Goal: Task Accomplishment & Management: Manage account settings

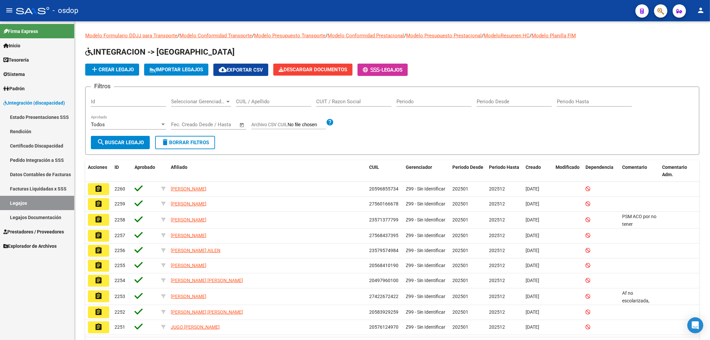
click at [19, 73] on span "Sistema" at bounding box center [14, 74] width 22 height 7
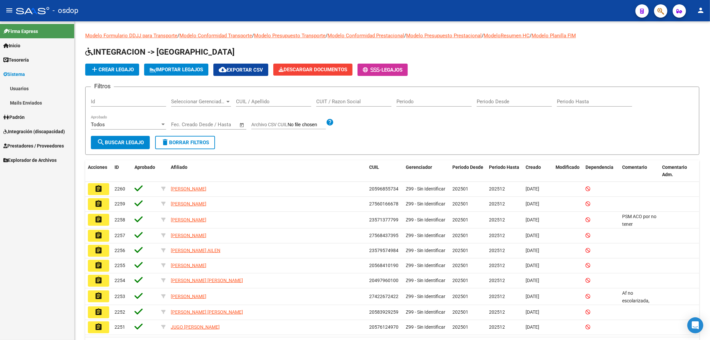
click at [14, 88] on link "Usuarios" at bounding box center [37, 88] width 74 height 14
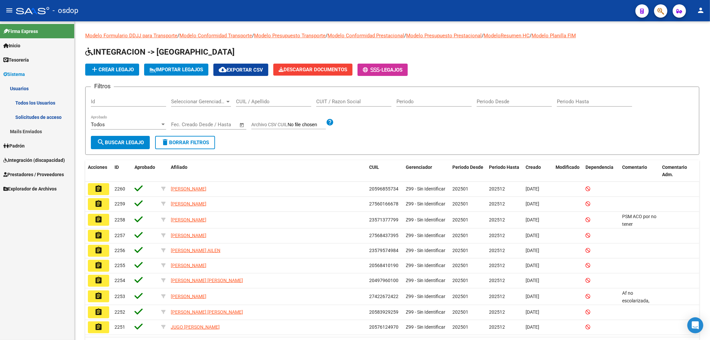
click at [31, 101] on link "Todos los Usuarios" at bounding box center [37, 102] width 74 height 14
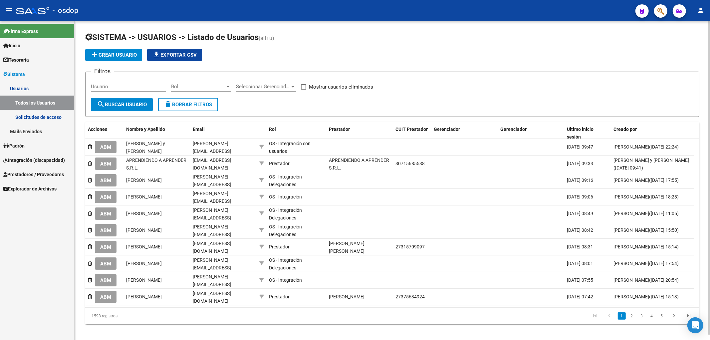
click at [91, 87] on input "Usuario" at bounding box center [128, 87] width 75 height 6
paste input "Chinigioli"
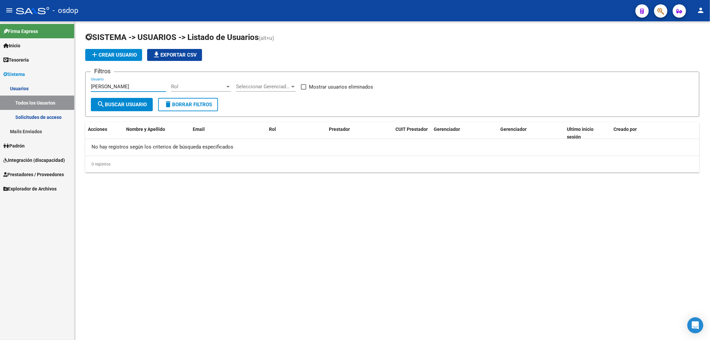
type input "Chinigioli"
click at [39, 175] on span "Prestadores / Proveedores" at bounding box center [33, 174] width 61 height 7
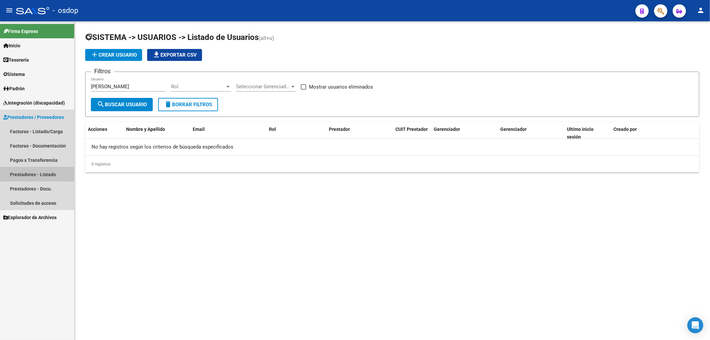
click at [36, 176] on link "Prestadores - Listado" at bounding box center [37, 174] width 74 height 14
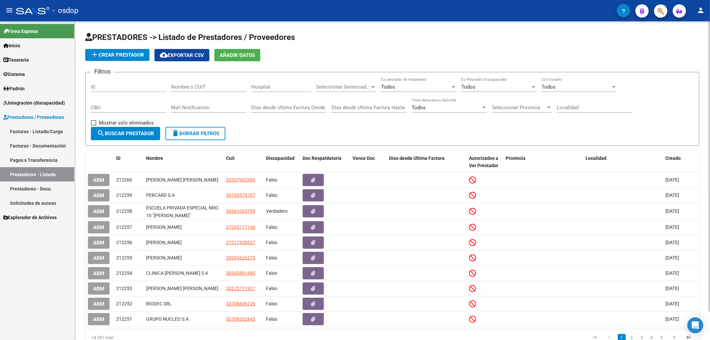
click at [173, 86] on input "Nombre o CUIT" at bounding box center [208, 87] width 75 height 6
paste input "Chinigioli"
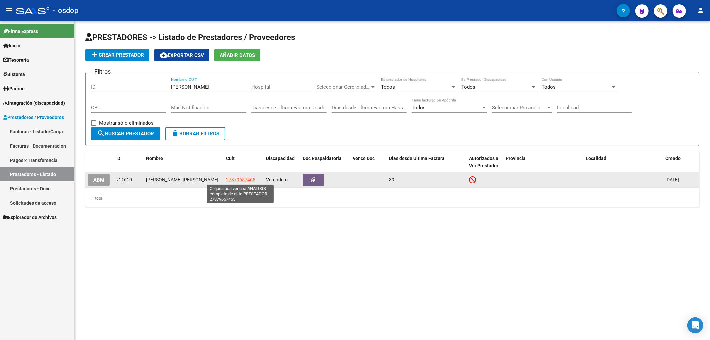
type input "Chinigioli"
click at [239, 181] on span "27379657465" at bounding box center [240, 179] width 29 height 5
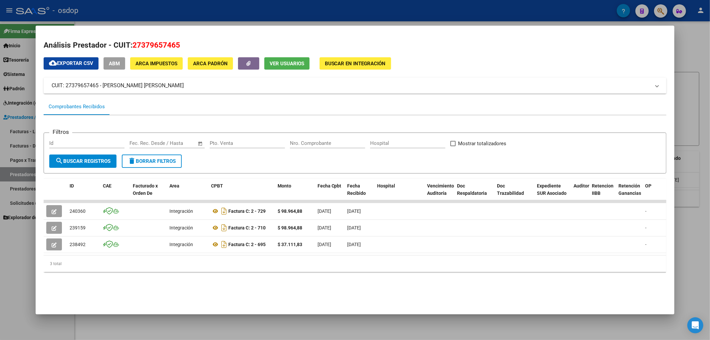
click at [280, 67] on button "Ver Usuarios" at bounding box center [286, 63] width 45 height 12
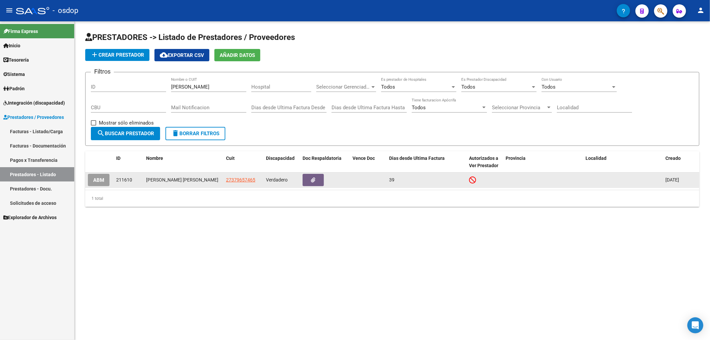
click at [97, 182] on span "ABM" at bounding box center [98, 180] width 11 height 6
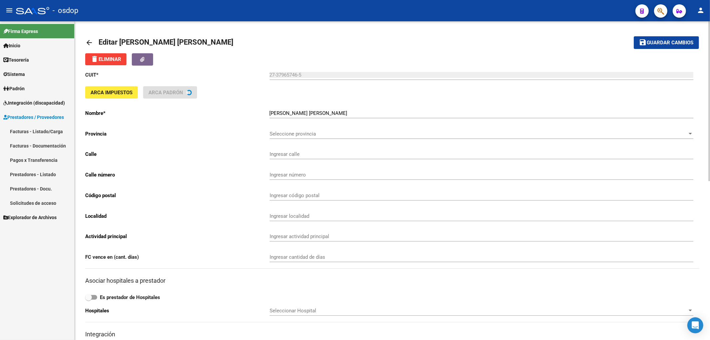
type input "MISIONES"
type input "979"
type input "5501"
type input "GODOY CRUZ"
type input "869090"
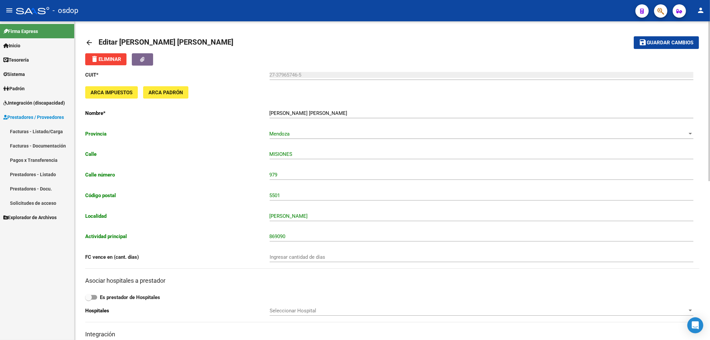
click at [88, 42] on mat-icon "arrow_back" at bounding box center [89, 43] width 8 height 8
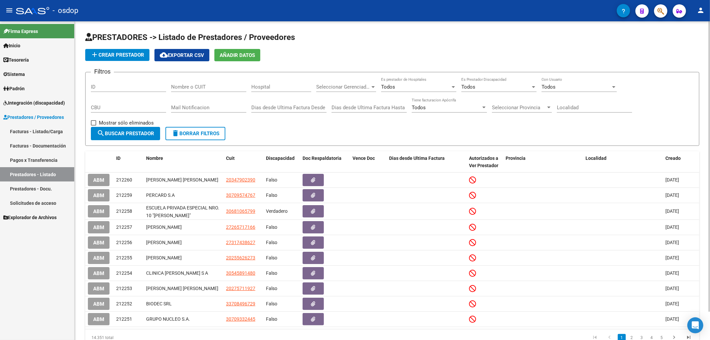
click at [18, 75] on span "Sistema" at bounding box center [14, 74] width 22 height 7
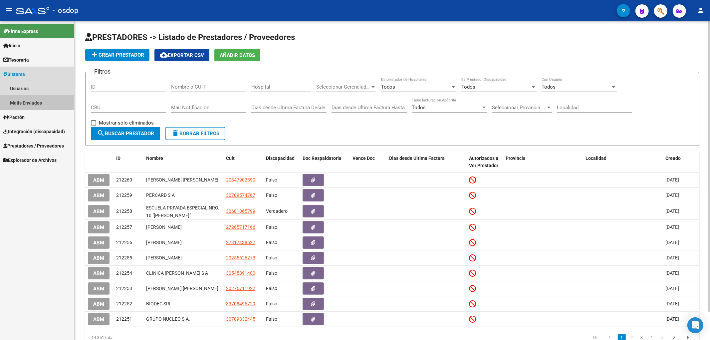
click at [28, 104] on link "Mails Enviados" at bounding box center [37, 102] width 74 height 14
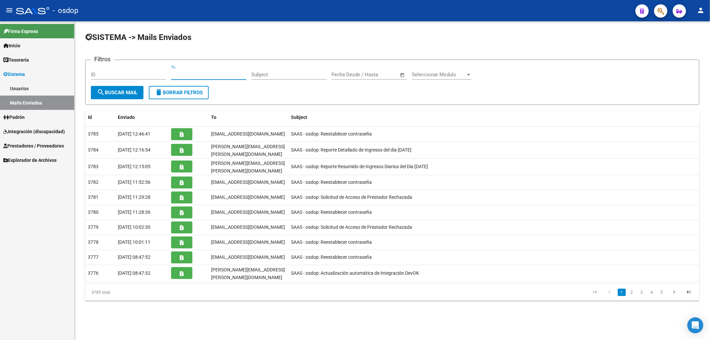
click at [171, 73] on input "To" at bounding box center [208, 75] width 75 height 6
paste input "[EMAIL_ADDRESS][DOMAIN_NAME]"
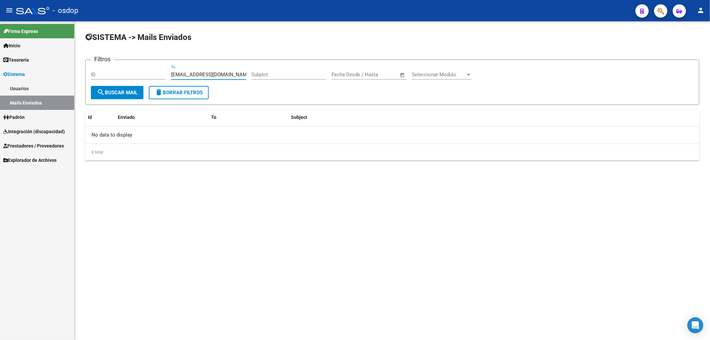
type input "[EMAIL_ADDRESS][DOMAIN_NAME]"
drag, startPoint x: 41, startPoint y: 147, endPoint x: 44, endPoint y: 145, distance: 3.6
click at [41, 146] on span "Prestadores / Proveedores" at bounding box center [33, 145] width 61 height 7
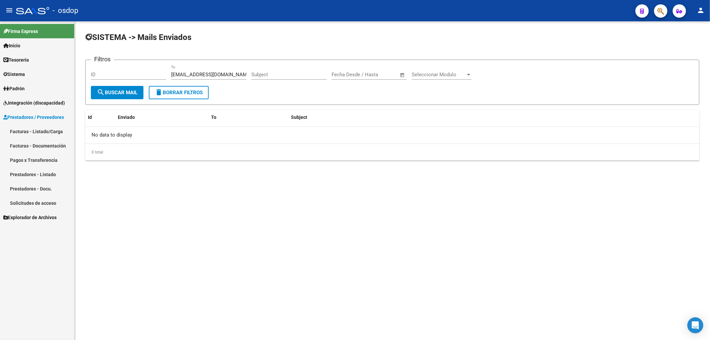
click at [49, 175] on link "Prestadores - Listado" at bounding box center [37, 174] width 74 height 14
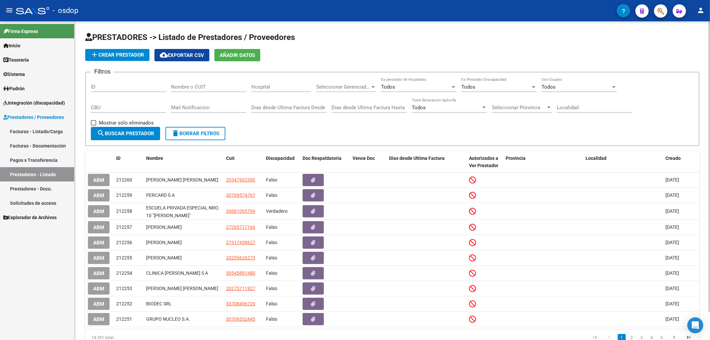
click at [172, 85] on div "Filtros ID Nombre o CUIT Hospital Seleccionar Gerenciador Seleccionar Gerenciad…" at bounding box center [392, 102] width 603 height 49
click at [173, 87] on input "Nombre o CUIT" at bounding box center [208, 87] width 75 height 6
paste input "Chinigioli"
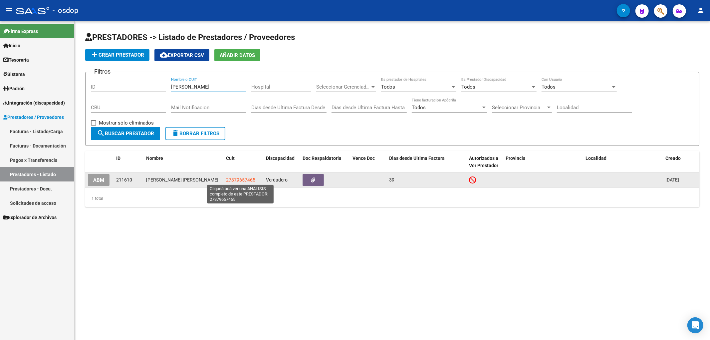
type input "Chinigioli"
click at [235, 181] on span "27379657465" at bounding box center [240, 179] width 29 height 5
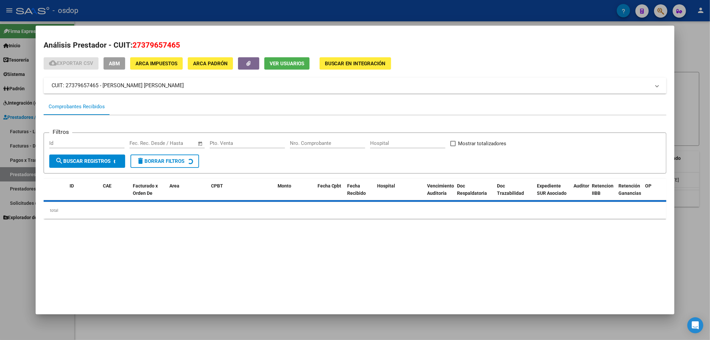
drag, startPoint x: 133, startPoint y: 45, endPoint x: 179, endPoint y: 45, distance: 45.9
click at [179, 45] on span "27379657465" at bounding box center [156, 45] width 48 height 9
copy span "27379657465"
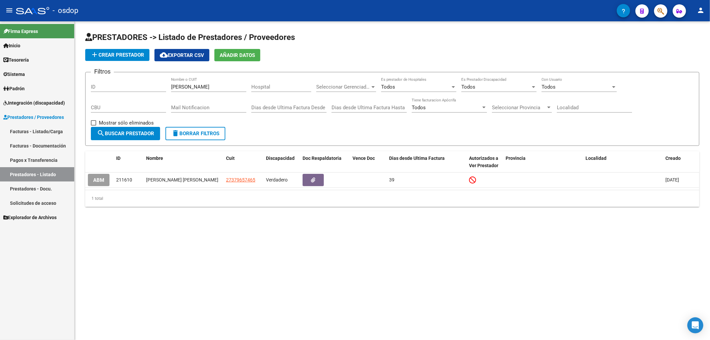
click at [17, 73] on span "Sistema" at bounding box center [14, 74] width 22 height 7
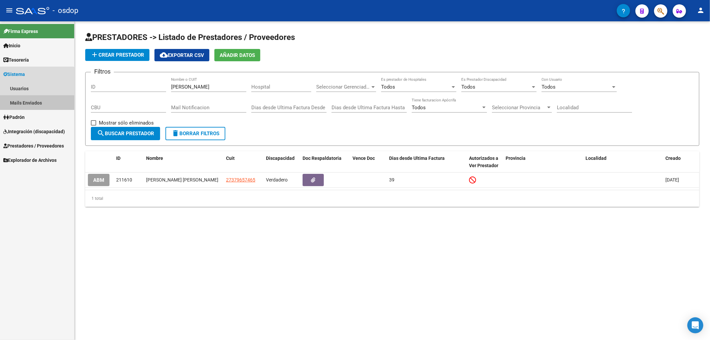
drag, startPoint x: 23, startPoint y: 103, endPoint x: 72, endPoint y: 101, distance: 49.3
click at [23, 103] on link "Mails Enviados" at bounding box center [37, 102] width 74 height 14
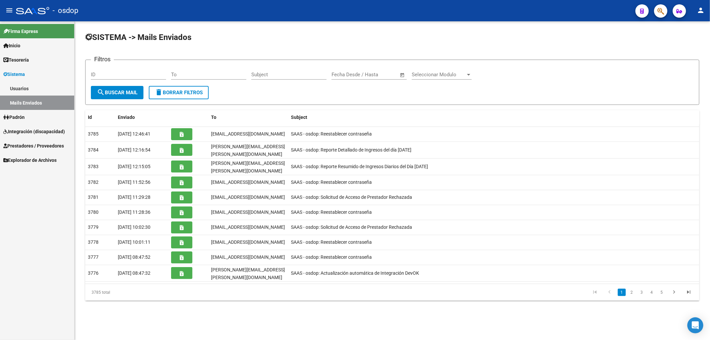
click at [172, 75] on input "To" at bounding box center [208, 75] width 75 height 6
paste input "info@elcaminorosario.com"
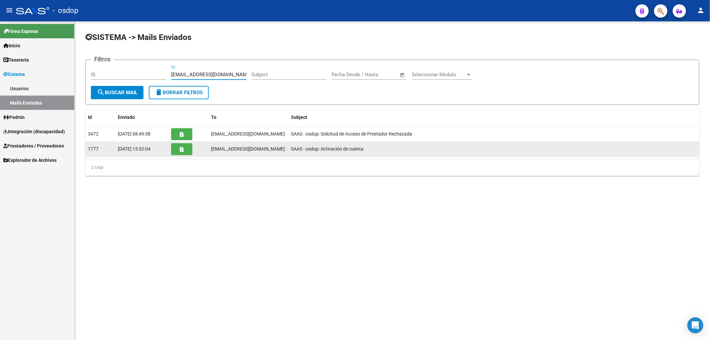
type input "info@elcaminorosario.com"
click at [178, 149] on button "button" at bounding box center [181, 149] width 21 height 12
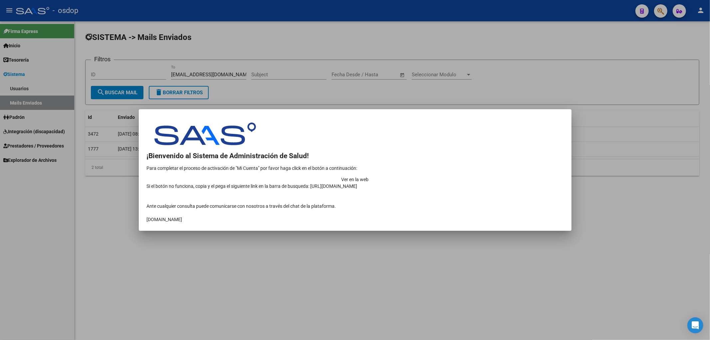
click at [506, 176] on td "Ver en la web" at bounding box center [355, 179] width 417 height 7
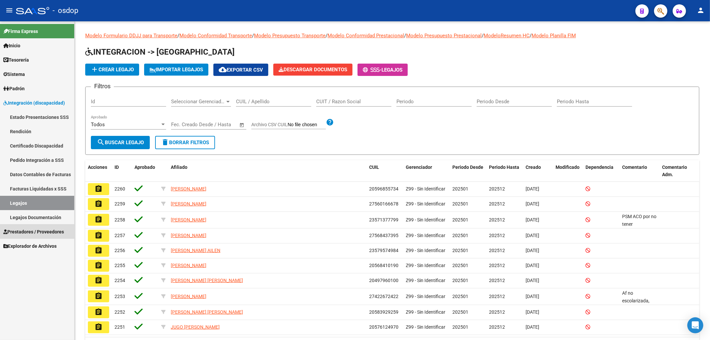
click at [34, 230] on span "Prestadores / Proveedores" at bounding box center [33, 231] width 61 height 7
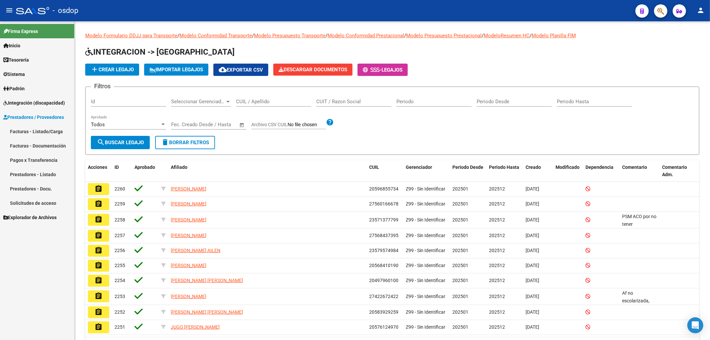
click at [45, 175] on link "Prestadores - Listado" at bounding box center [37, 174] width 74 height 14
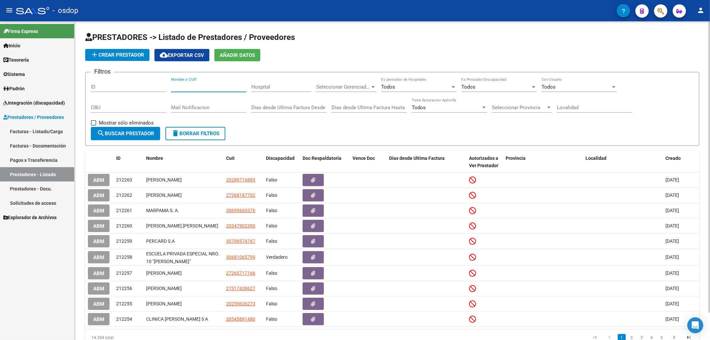
click at [175, 86] on input "Nombre o CUIT" at bounding box center [208, 87] width 75 height 6
paste input "30716367084"
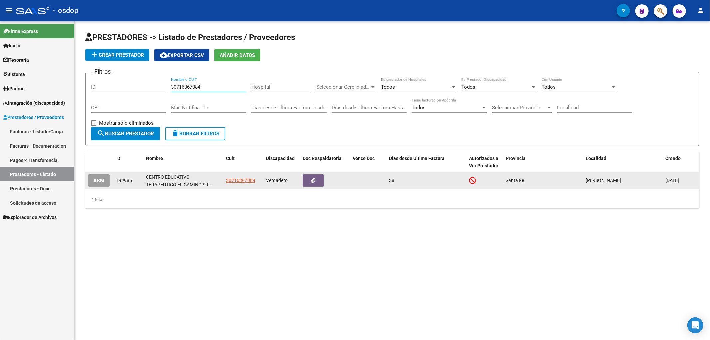
type input "30716367084"
drag, startPoint x: 257, startPoint y: 180, endPoint x: 225, endPoint y: 179, distance: 32.0
click at [226, 180] on div "30716367084" at bounding box center [243, 181] width 35 height 8
copy span "30716367084"
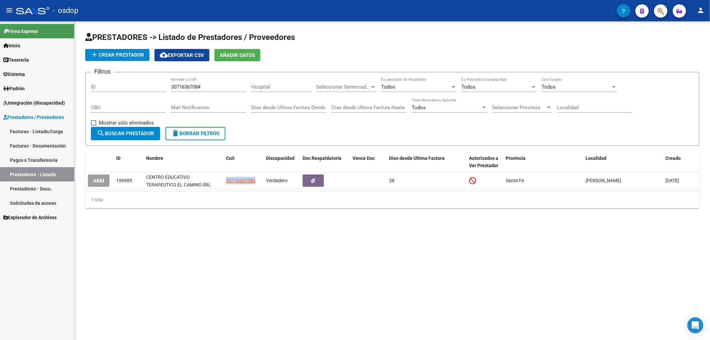
click at [13, 75] on span "Sistema" at bounding box center [14, 74] width 22 height 7
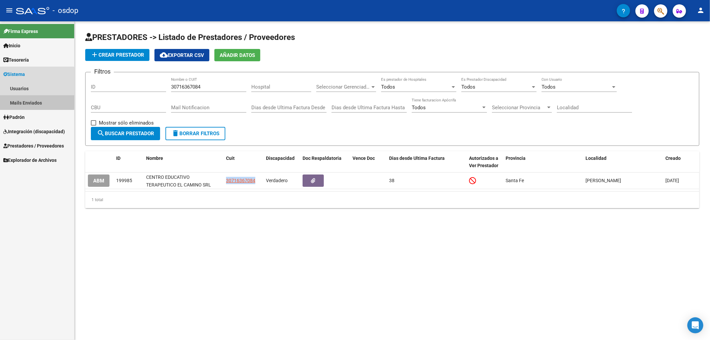
click at [19, 100] on link "Mails Enviados" at bounding box center [37, 102] width 74 height 14
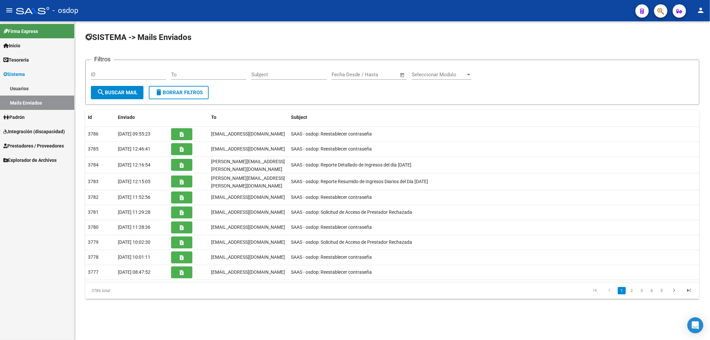
click at [171, 75] on input "To" at bounding box center [208, 75] width 75 height 6
paste input "[EMAIL_ADDRESS][DOMAIN_NAME]"
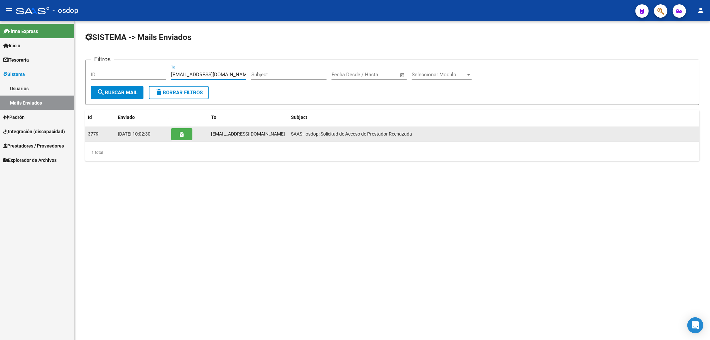
type input "[EMAIL_ADDRESS][DOMAIN_NAME]"
click at [179, 134] on button "button" at bounding box center [181, 134] width 21 height 12
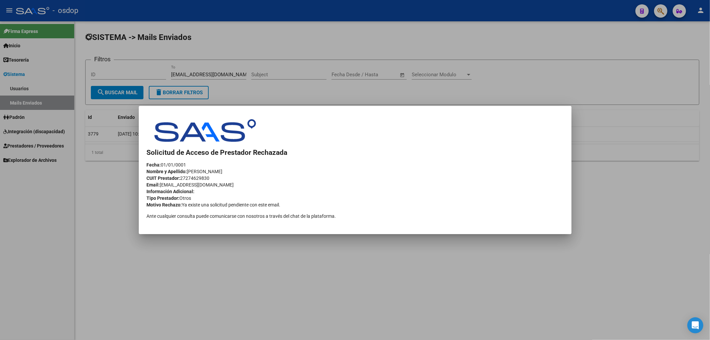
click at [13, 72] on div at bounding box center [355, 170] width 710 height 340
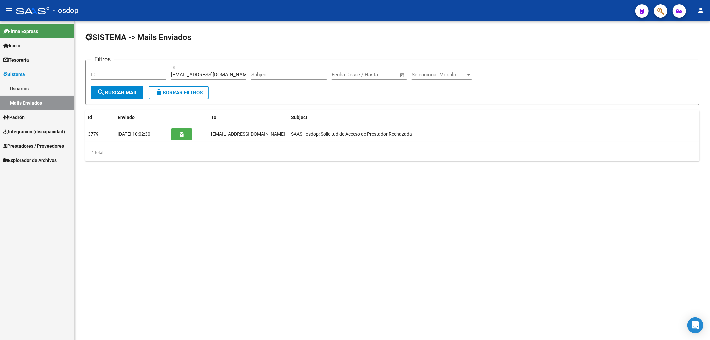
click at [11, 74] on span "Sistema" at bounding box center [14, 74] width 22 height 7
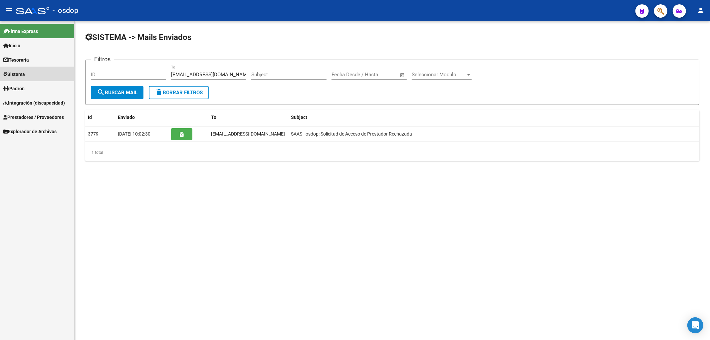
click at [13, 73] on span "Sistema" at bounding box center [14, 74] width 22 height 7
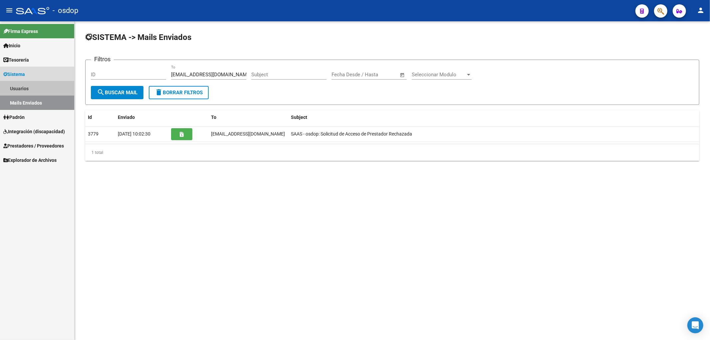
click at [19, 87] on link "Usuarios" at bounding box center [37, 88] width 74 height 14
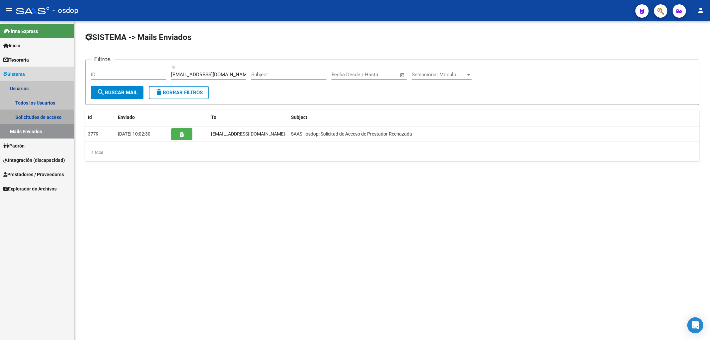
click at [34, 116] on link "Solicitudes de acceso" at bounding box center [37, 117] width 74 height 14
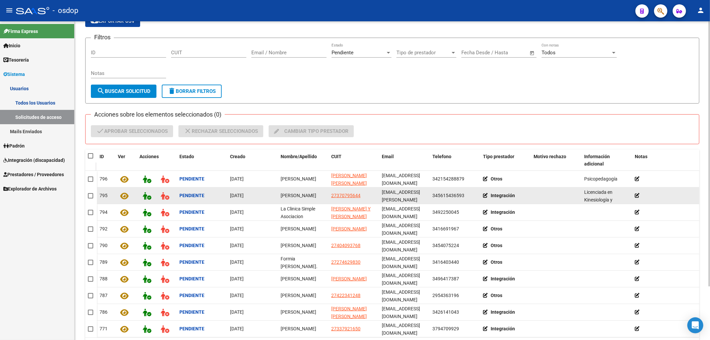
scroll to position [64, 0]
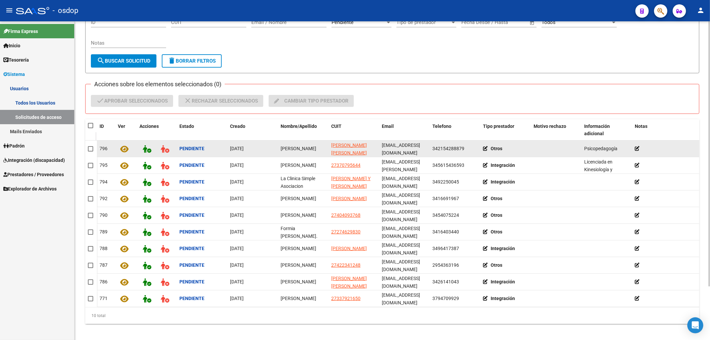
click at [487, 148] on icon at bounding box center [487, 148] width 8 height 5
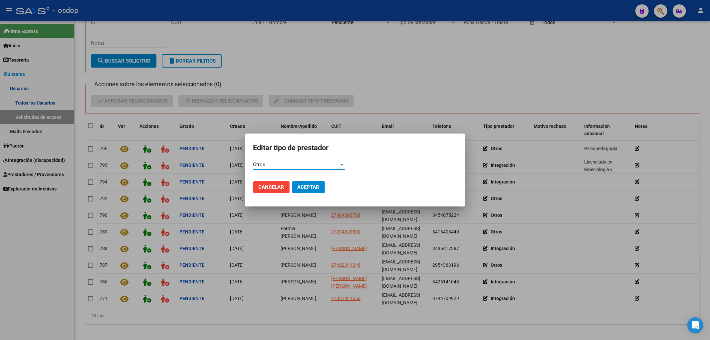
click at [286, 165] on div "Otros" at bounding box center [296, 164] width 86 height 6
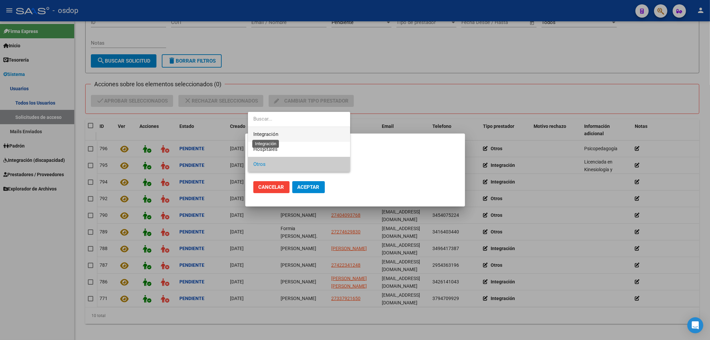
click at [264, 135] on span "Integración" at bounding box center [265, 134] width 25 height 6
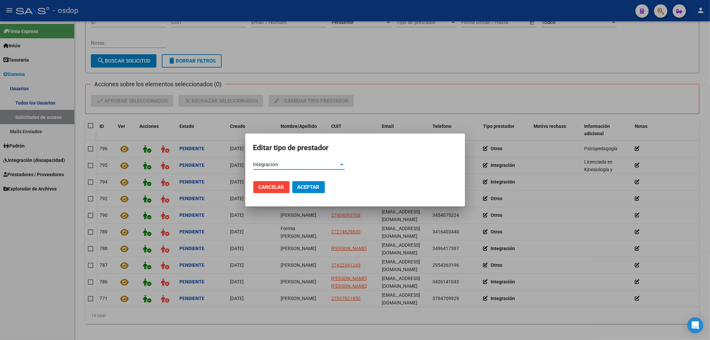
click at [301, 188] on span "Aceptar" at bounding box center [308, 187] width 22 height 6
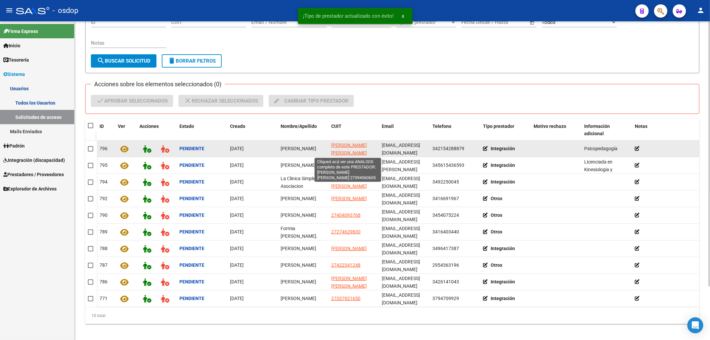
click at [337, 146] on span "SALLABERRY ROXANA BELEN" at bounding box center [349, 148] width 36 height 13
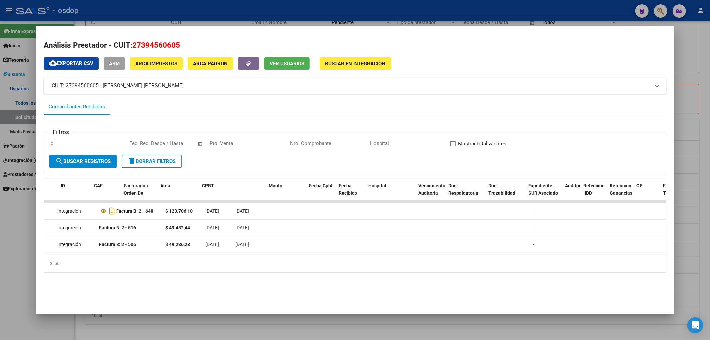
scroll to position [0, 0]
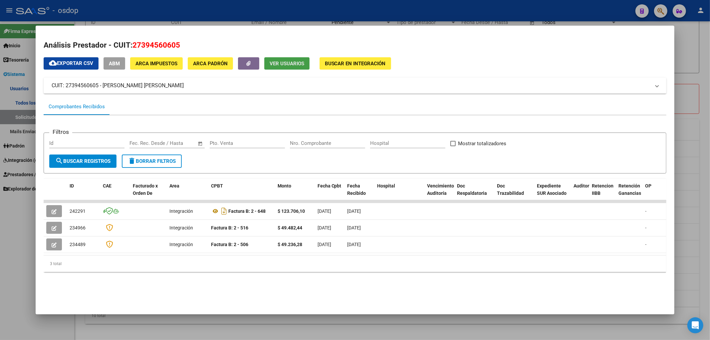
click at [281, 68] on button "Ver Usuarios" at bounding box center [286, 63] width 45 height 12
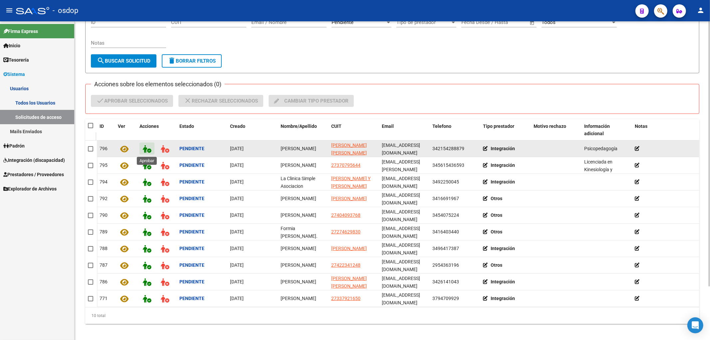
click at [147, 151] on icon at bounding box center [147, 149] width 8 height 8
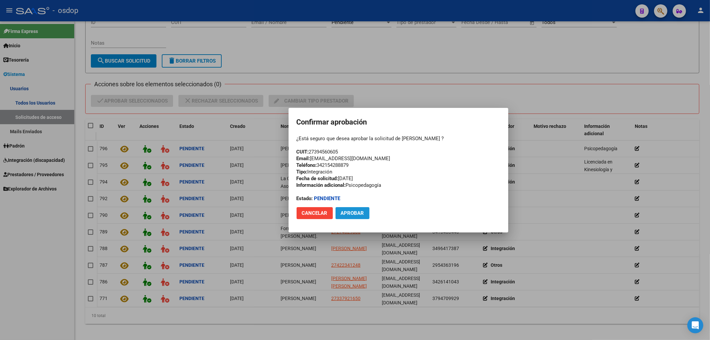
click at [353, 213] on span "Aprobar" at bounding box center [352, 213] width 23 height 6
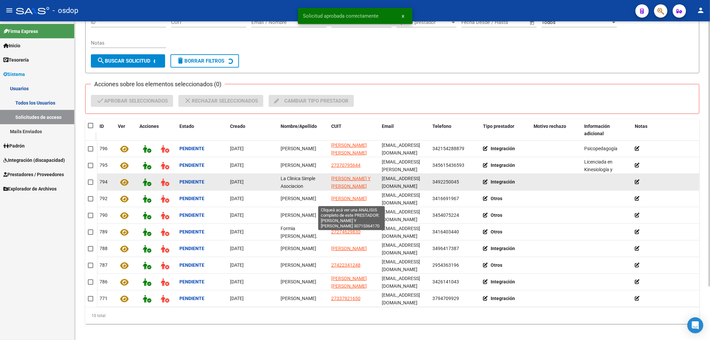
scroll to position [48, 0]
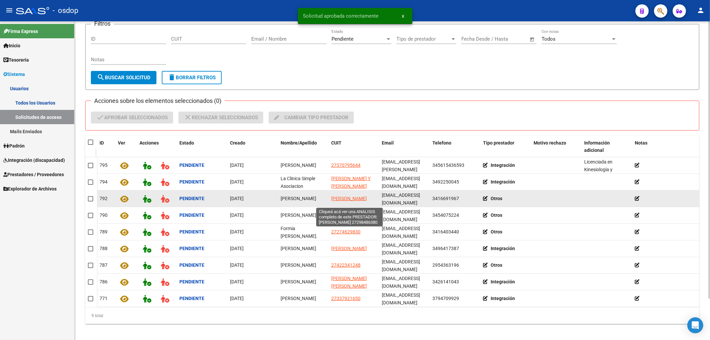
click at [339, 196] on span "ACOSTA ANDREA VERONICA" at bounding box center [349, 198] width 36 height 5
type textarea "27298486380"
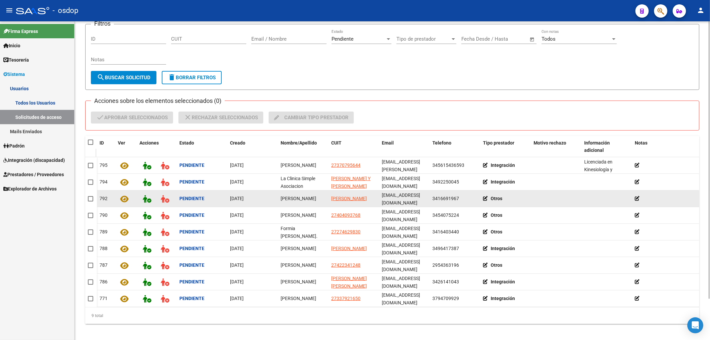
click at [487, 199] on icon at bounding box center [487, 198] width 8 height 5
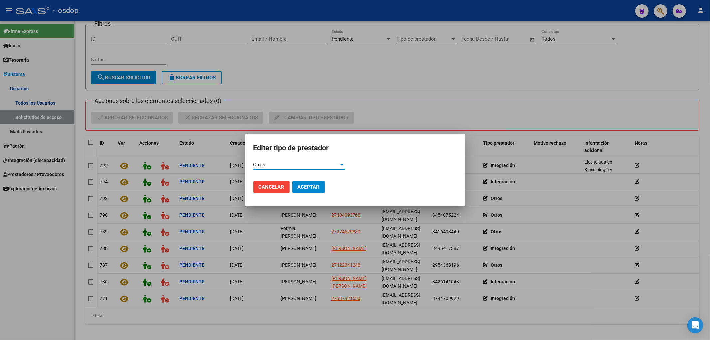
click at [273, 163] on div "Otros" at bounding box center [296, 164] width 86 height 6
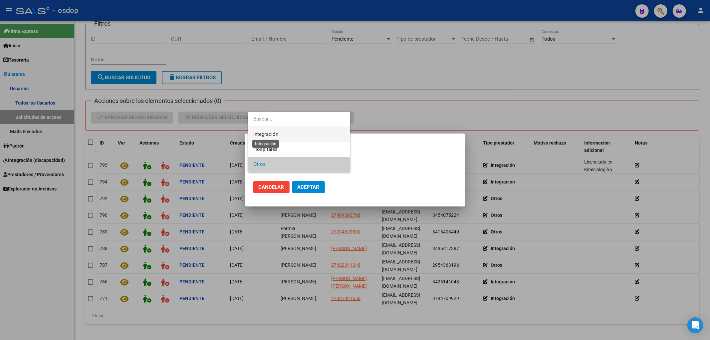
click at [266, 133] on span "Integración" at bounding box center [265, 134] width 25 height 6
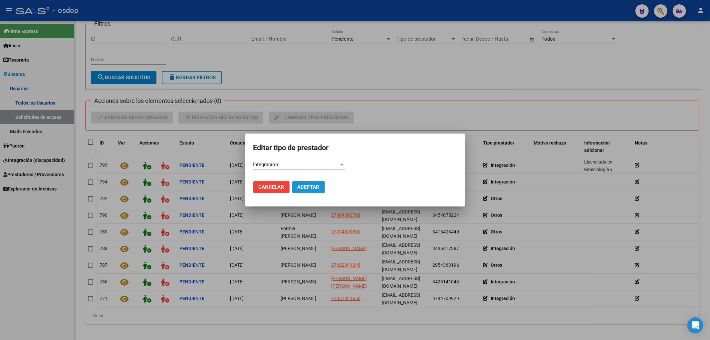
drag, startPoint x: 304, startPoint y: 183, endPoint x: 313, endPoint y: 186, distance: 9.1
click at [304, 184] on button "Aceptar" at bounding box center [308, 187] width 33 height 12
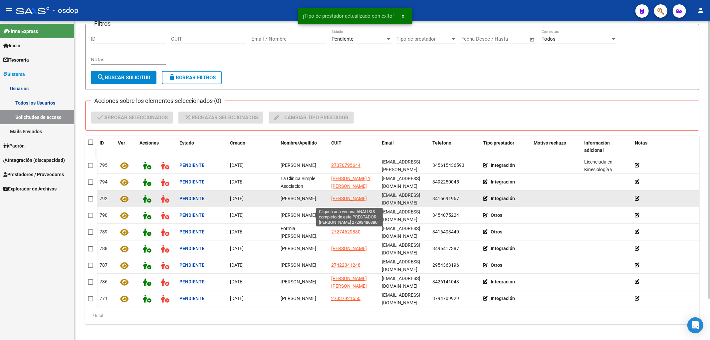
click at [335, 197] on span "ACOSTA ANDREA VERONICA" at bounding box center [349, 198] width 36 height 5
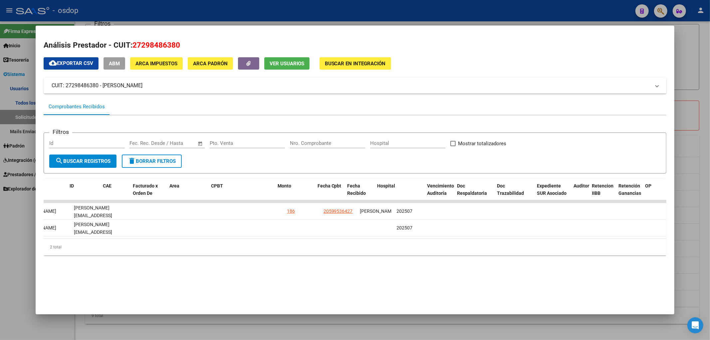
scroll to position [0, 0]
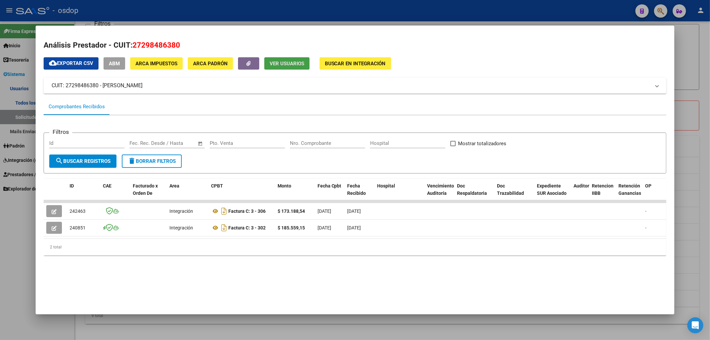
click at [287, 64] on span "Ver Usuarios" at bounding box center [286, 64] width 35 height 6
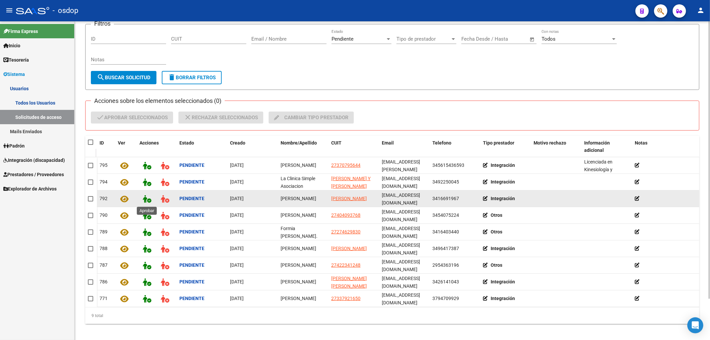
click at [143, 198] on icon at bounding box center [147, 199] width 8 height 8
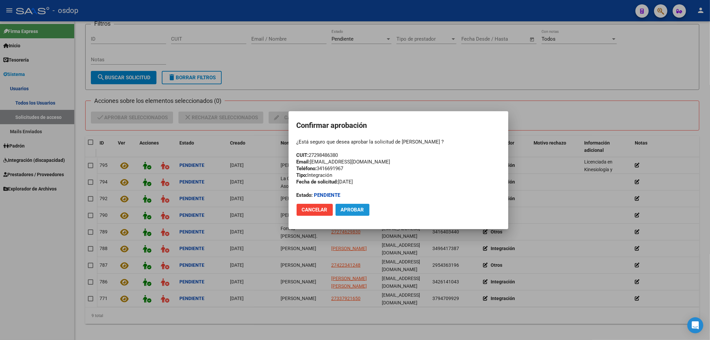
click at [347, 210] on span "Aprobar" at bounding box center [352, 210] width 23 height 6
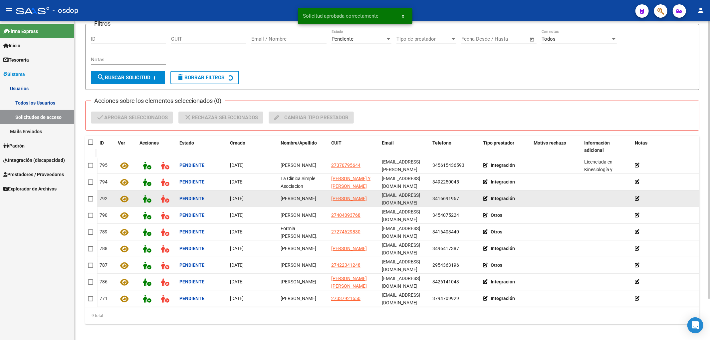
scroll to position [31, 0]
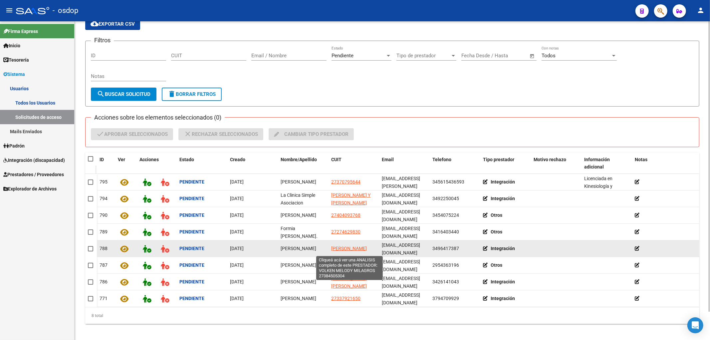
click at [341, 246] on span "VOLKEN MELODY MILAGROS" at bounding box center [349, 248] width 36 height 5
type textarea "27384505304"
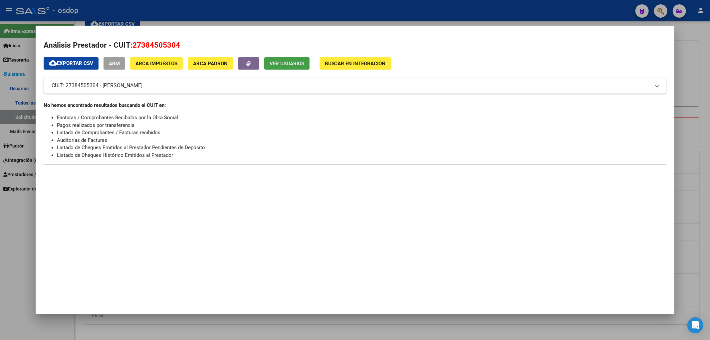
click at [273, 62] on span "Ver Usuarios" at bounding box center [286, 64] width 35 height 6
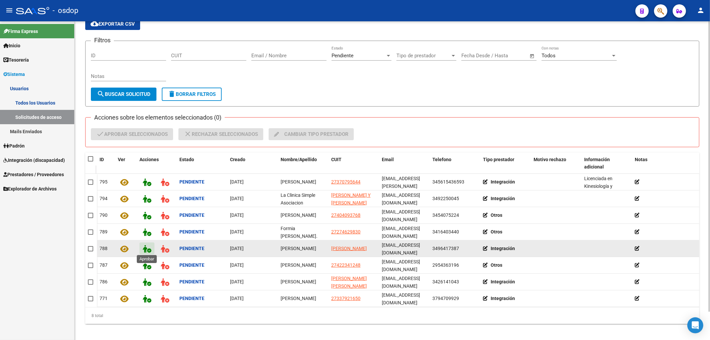
click at [143, 247] on icon at bounding box center [147, 249] width 8 height 8
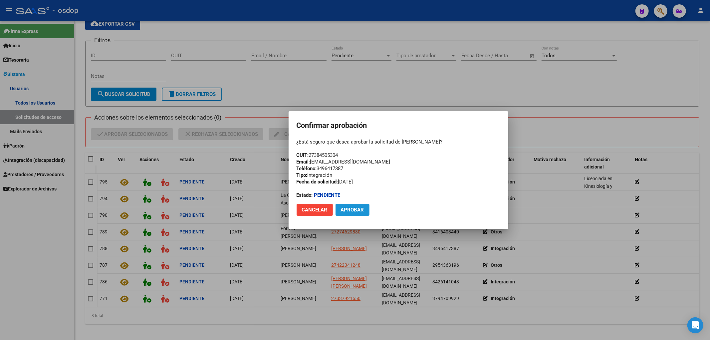
click at [356, 209] on span "Aprobar" at bounding box center [352, 210] width 23 height 6
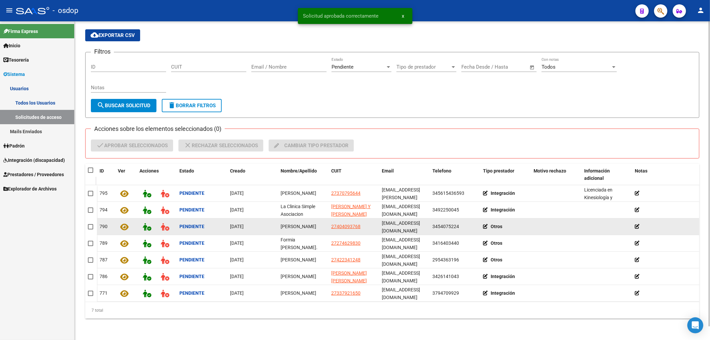
scroll to position [14, 0]
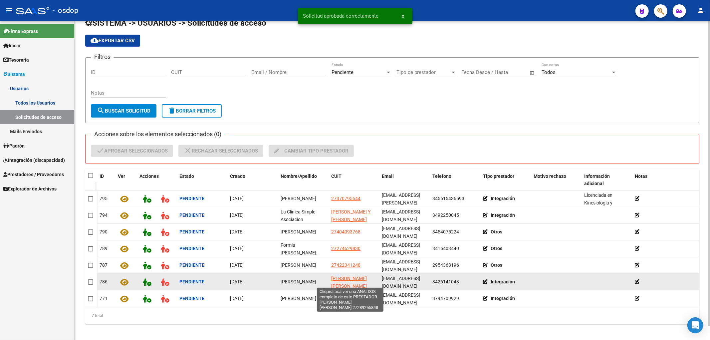
click at [343, 277] on span "DELLA SAVIA CELESTE ROMINA" at bounding box center [349, 281] width 36 height 13
type textarea "27289255848"
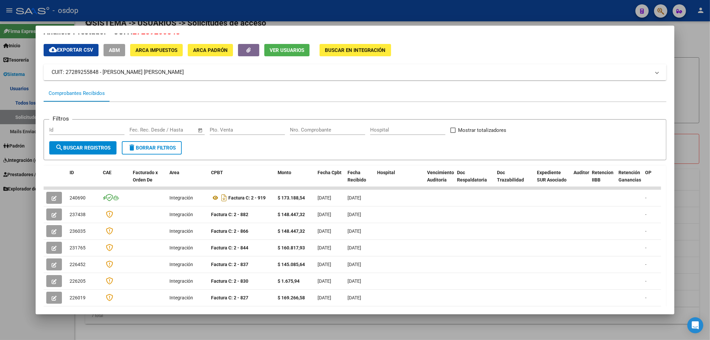
scroll to position [0, 0]
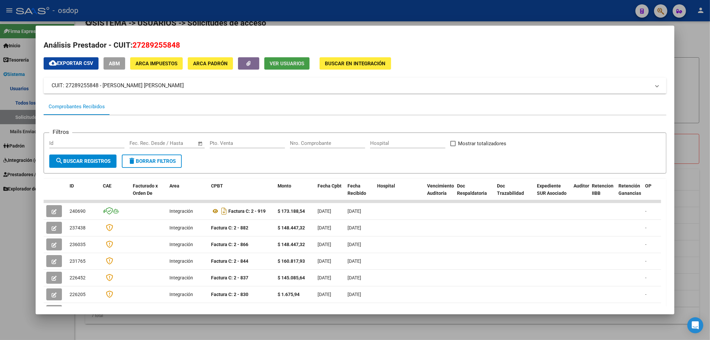
click at [284, 64] on span "Ver Usuarios" at bounding box center [286, 64] width 35 height 6
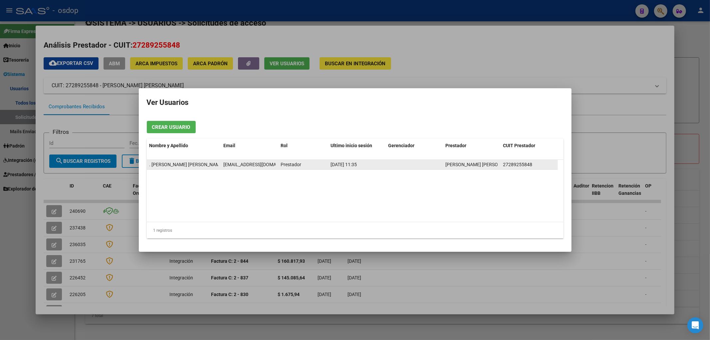
scroll to position [0, 14]
drag, startPoint x: 223, startPoint y: 164, endPoint x: 275, endPoint y: 168, distance: 52.4
click at [275, 168] on datatable-body-cell "celestedellasavia@hotmail.com" at bounding box center [250, 165] width 58 height 10
copy span "celestedellasavia@hotmail.com"
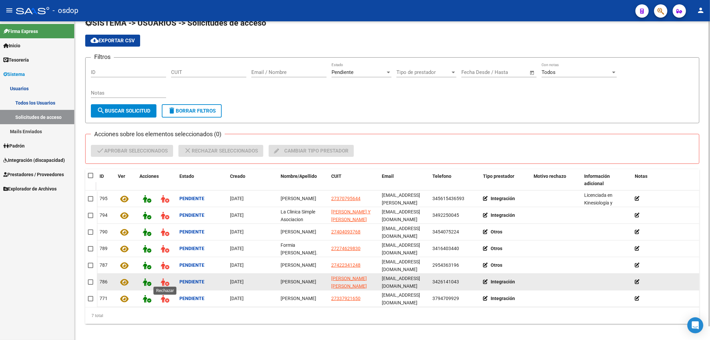
click at [163, 278] on icon at bounding box center [165, 282] width 8 height 8
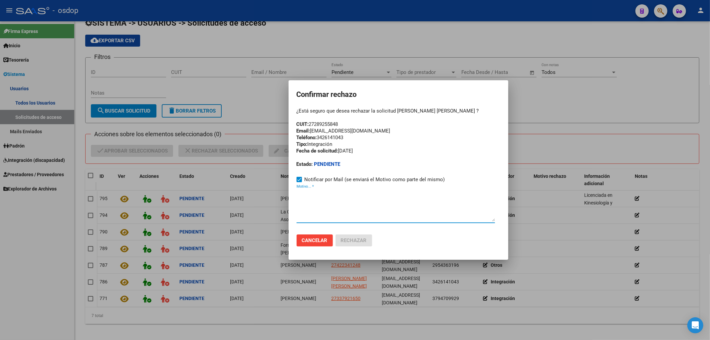
click at [300, 203] on textarea "Motivo... *" at bounding box center [395, 205] width 198 height 31
paste textarea "celestedellasavia@hotmail.com"
click at [297, 194] on textarea "celestedellasavia@hotmail.com" at bounding box center [395, 205] width 198 height 31
paste textarea "Se encuentra ACTIVA la cuenta de correo electrónico:"
type textarea "Se encuentra ACTIVA la cuenta de correo electrónico: celestedellasavia@hotmail.…"
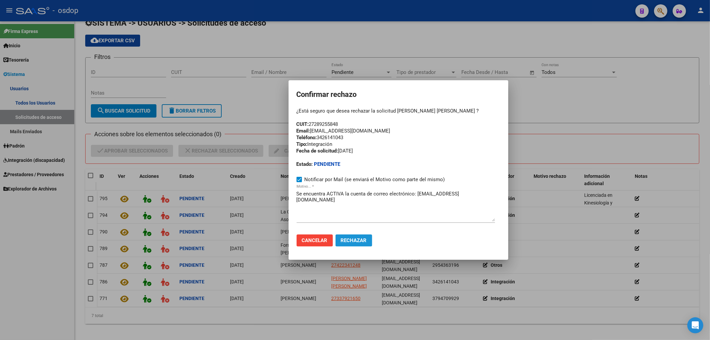
click at [349, 240] on span "Rechazar" at bounding box center [354, 240] width 26 height 6
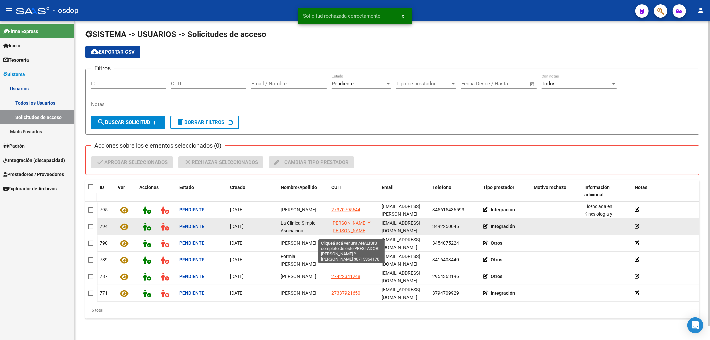
scroll to position [0, 0]
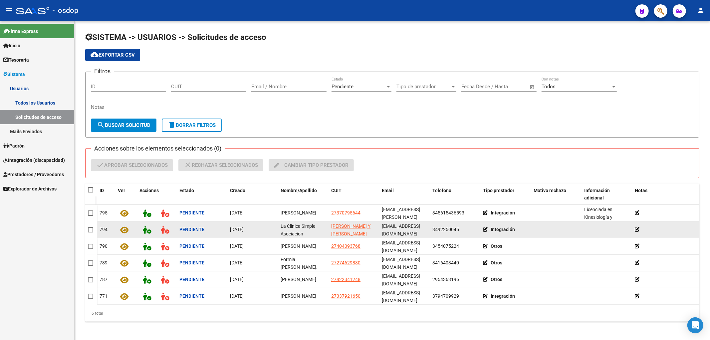
click at [346, 229] on app-link-go-to "GABRIELA EVANGELINA LISI Y MARCELO SERGIO SEFFINO" at bounding box center [353, 229] width 45 height 15
click at [344, 231] on span "GABRIELA EVANGELINA LISI Y MARCELO SERGIO SEFFINO" at bounding box center [350, 229] width 39 height 13
type textarea "30715364170"
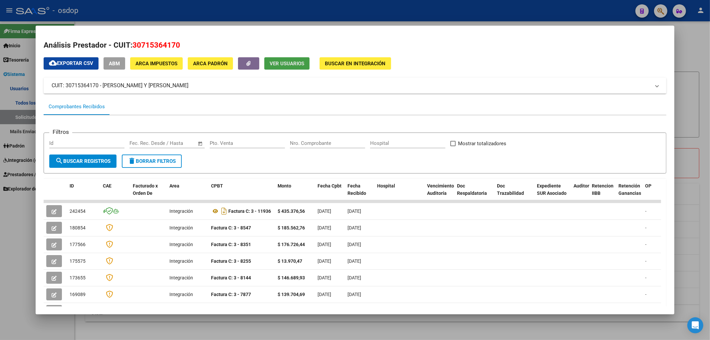
click at [277, 63] on button "Ver Usuarios" at bounding box center [286, 63] width 45 height 12
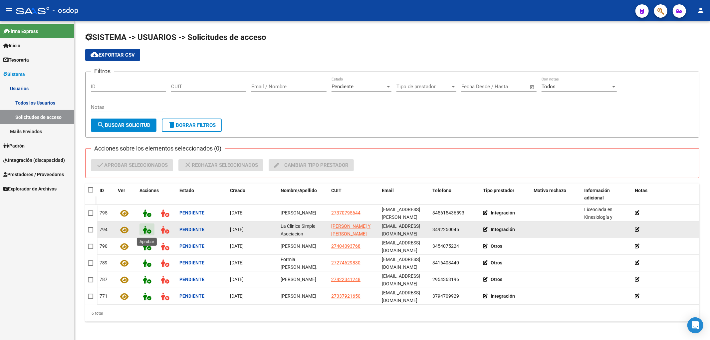
click at [146, 230] on icon at bounding box center [147, 230] width 8 height 8
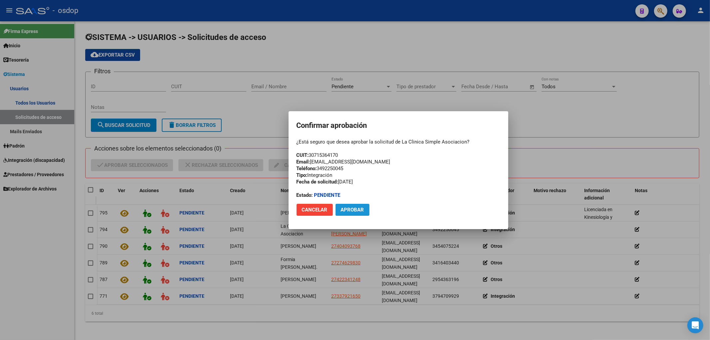
click at [354, 208] on span "Aprobar" at bounding box center [352, 210] width 23 height 6
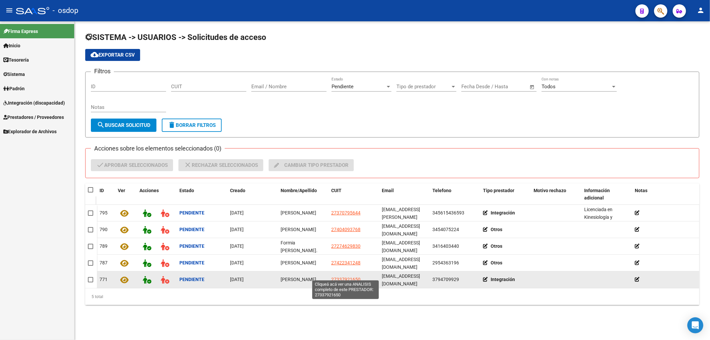
click at [341, 276] on span "27337921650" at bounding box center [345, 278] width 29 height 5
click at [346, 276] on span "27337921650" at bounding box center [345, 278] width 29 height 5
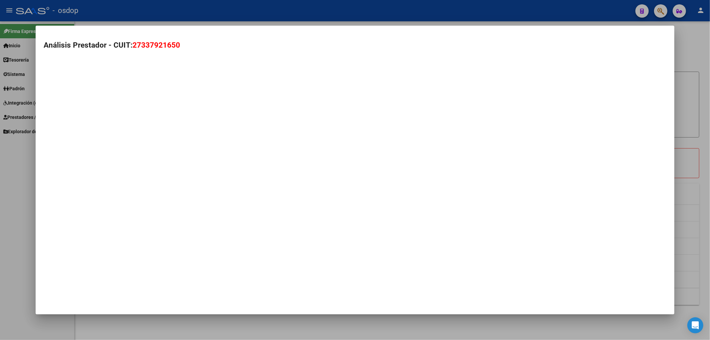
drag, startPoint x: 133, startPoint y: 44, endPoint x: 187, endPoint y: 47, distance: 53.6
click at [187, 47] on h2 "Análisis Prestador - CUIT: 27337921650" at bounding box center [355, 45] width 623 height 11
copy span "27337921650"
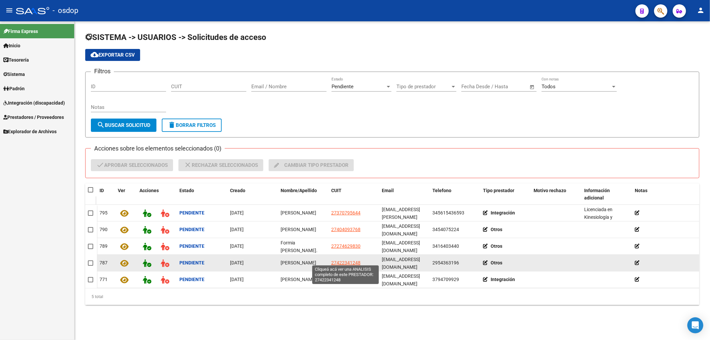
click at [340, 260] on span "27422341248" at bounding box center [345, 262] width 29 height 5
type textarea "27422341248"
click at [487, 261] on icon at bounding box center [487, 262] width 8 height 5
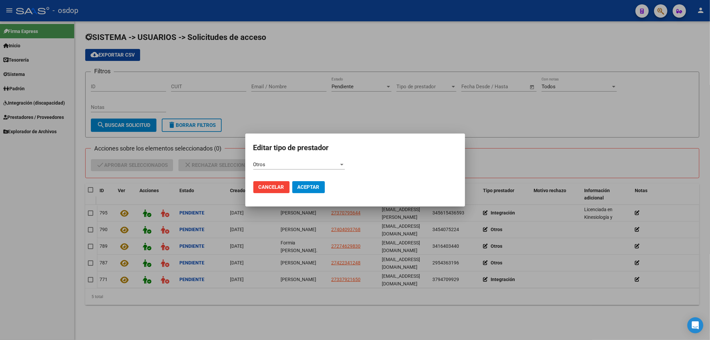
click at [317, 162] on div "Otros Ingrese el valor *" at bounding box center [298, 164] width 91 height 10
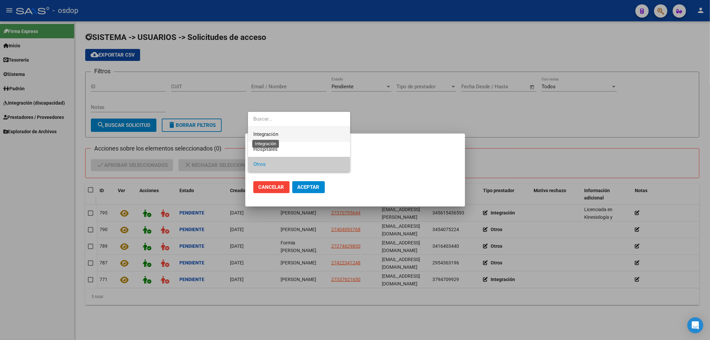
click at [262, 132] on span "Integración" at bounding box center [265, 134] width 25 height 6
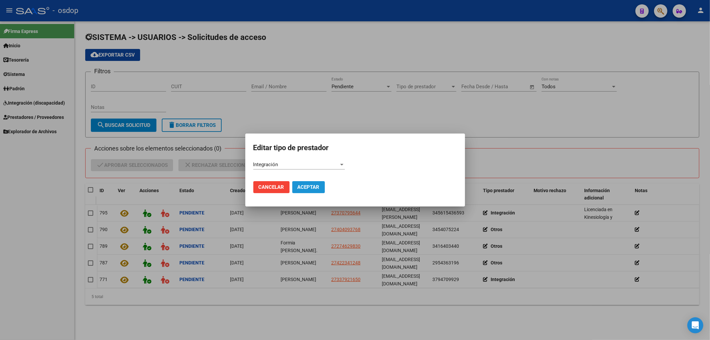
drag, startPoint x: 301, startPoint y: 187, endPoint x: 345, endPoint y: 205, distance: 47.7
click at [301, 186] on span "Aceptar" at bounding box center [308, 187] width 22 height 6
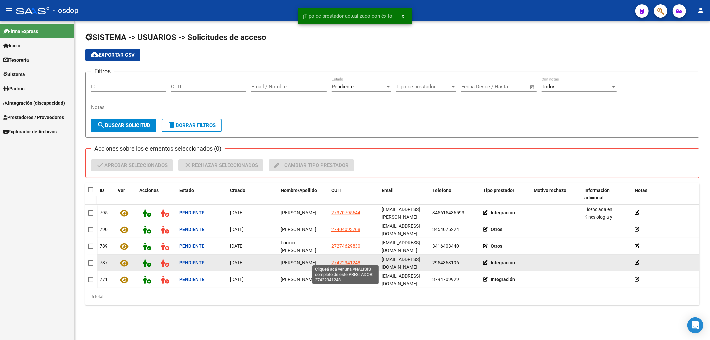
click at [341, 260] on span "27422341248" at bounding box center [345, 262] width 29 height 5
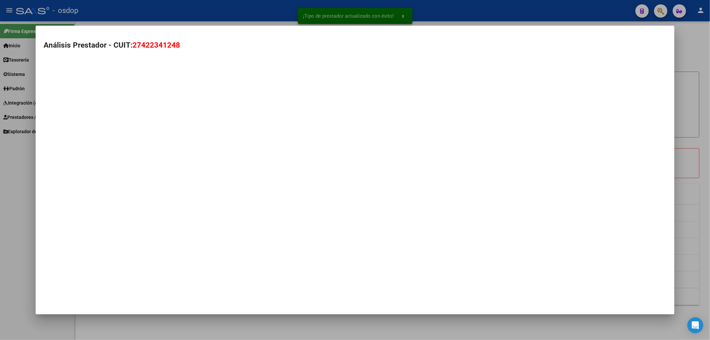
drag, startPoint x: 131, startPoint y: 43, endPoint x: 183, endPoint y: 46, distance: 52.3
click at [183, 46] on h2 "Análisis Prestador - CUIT: 27422341248" at bounding box center [355, 45] width 623 height 11
copy h2 "27422341248"
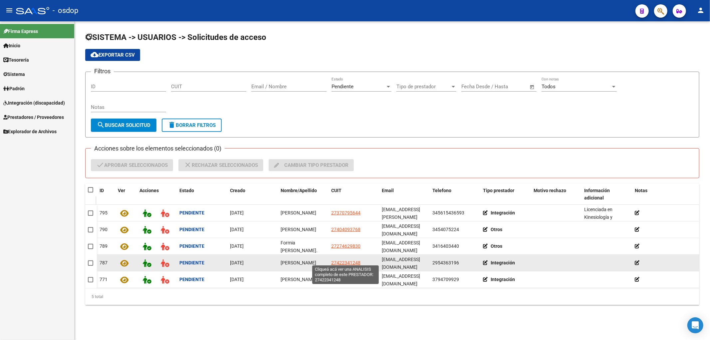
drag, startPoint x: 361, startPoint y: 260, endPoint x: 332, endPoint y: 260, distance: 29.6
click at [332, 260] on div "27422341248" at bounding box center [353, 263] width 45 height 8
copy span "27422341248"
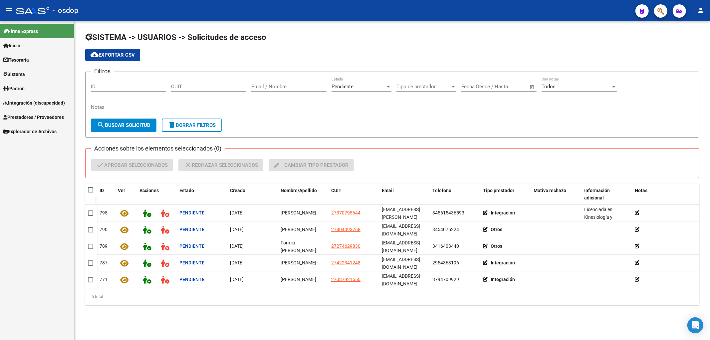
click at [14, 73] on span "Sistema" at bounding box center [14, 74] width 22 height 7
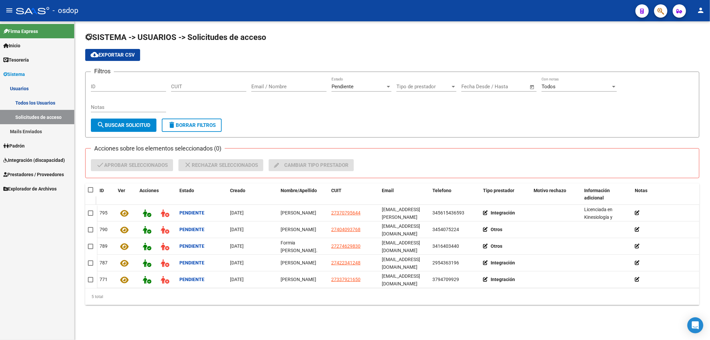
click at [36, 102] on link "Todos los Usuarios" at bounding box center [37, 102] width 74 height 14
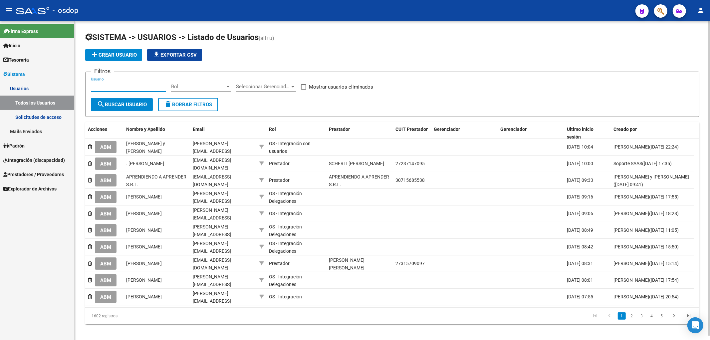
click at [92, 86] on input "Usuario" at bounding box center [128, 87] width 75 height 6
paste input "27422341248"
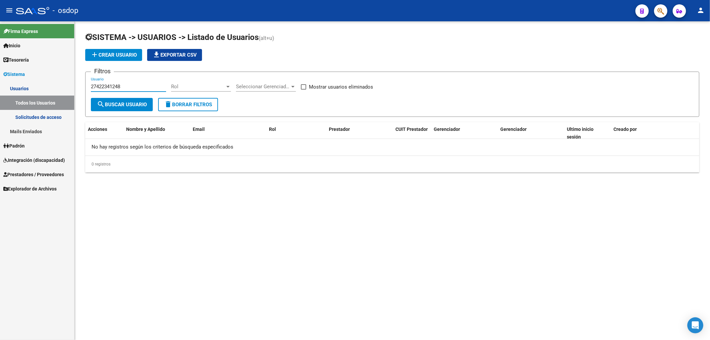
type input "27422341248"
click at [43, 173] on span "Prestadores / Proveedores" at bounding box center [33, 174] width 61 height 7
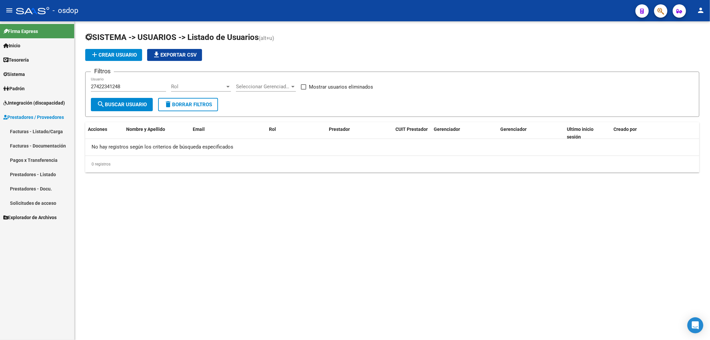
click at [41, 175] on link "Prestadores - Listado" at bounding box center [37, 174] width 74 height 14
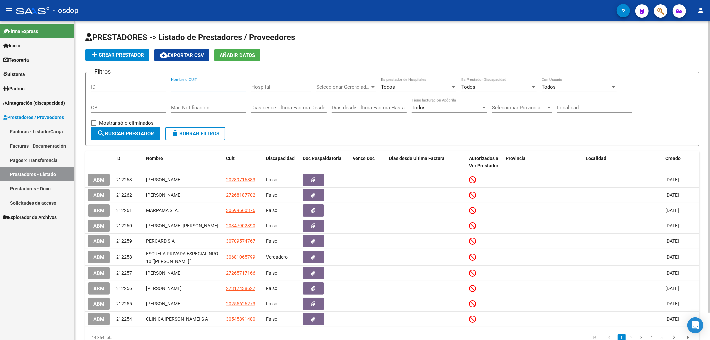
click at [171, 87] on input "Nombre o CUIT" at bounding box center [208, 87] width 75 height 6
paste input "27422341248"
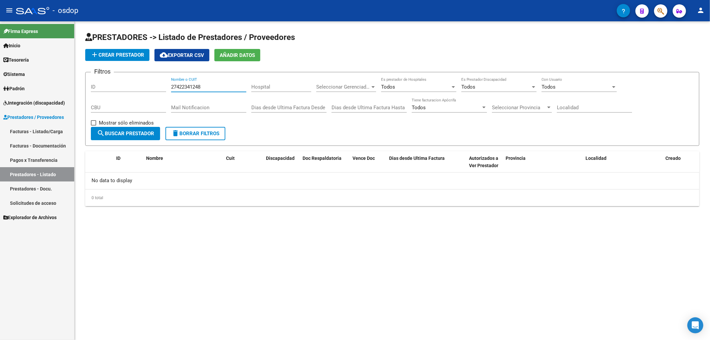
type input "27422341248"
click at [11, 88] on span "Padrón" at bounding box center [13, 88] width 21 height 7
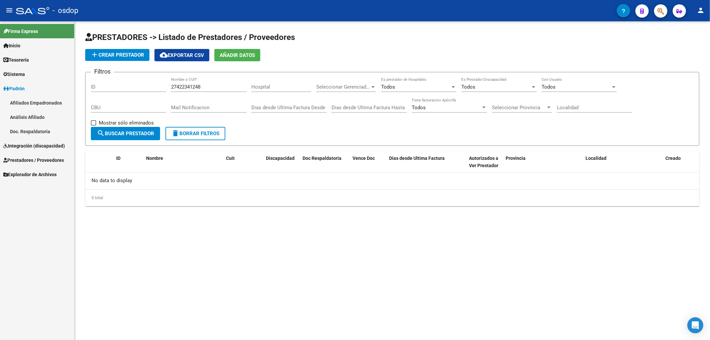
drag, startPoint x: 13, startPoint y: 70, endPoint x: 17, endPoint y: 76, distance: 6.9
click at [13, 71] on span "Sistema" at bounding box center [14, 74] width 22 height 7
click at [22, 88] on link "Usuarios" at bounding box center [37, 88] width 74 height 14
drag, startPoint x: 35, startPoint y: 116, endPoint x: 39, endPoint y: 116, distance: 3.7
click at [36, 116] on link "Solicitudes de acceso" at bounding box center [37, 117] width 74 height 14
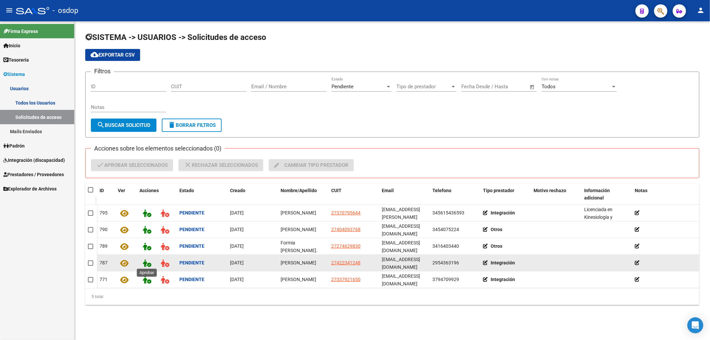
click at [147, 262] on icon at bounding box center [147, 263] width 8 height 8
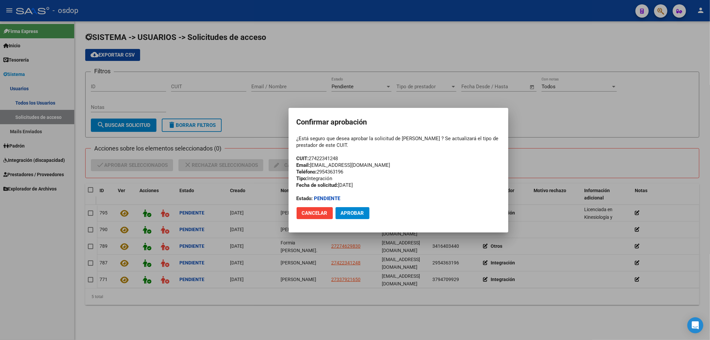
drag, startPoint x: 298, startPoint y: 157, endPoint x: 347, endPoint y: 156, distance: 48.9
click at [347, 156] on div "¿Está seguro que desea aprobar la solicitud de Florencia Ortiz ? Se actualizará…" at bounding box center [398, 168] width 204 height 67
copy div "CUIT: 27422341248"
click at [315, 212] on span "Cancelar" at bounding box center [315, 213] width 26 height 6
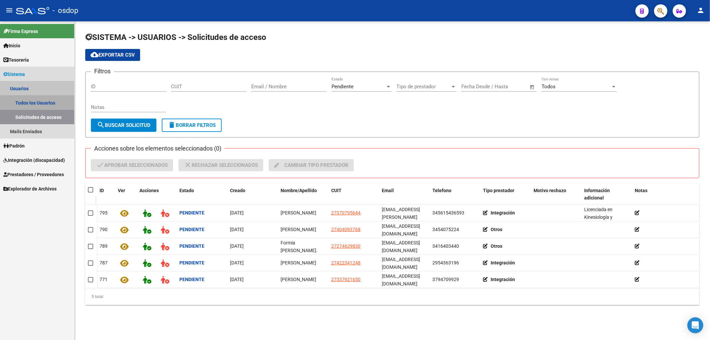
click at [34, 102] on link "Todos los Usuarios" at bounding box center [37, 102] width 74 height 14
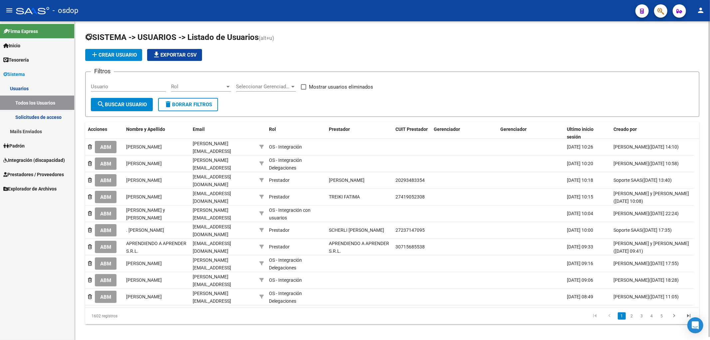
click at [91, 87] on input "Usuario" at bounding box center [128, 87] width 75 height 6
paste input "27274629830"
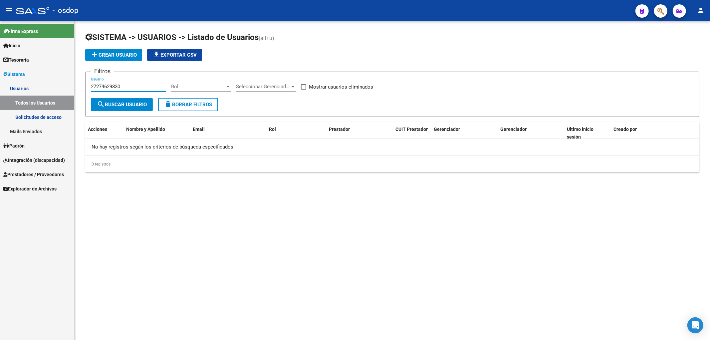
type input "27274629830"
click at [19, 171] on span "Prestadores / Proveedores" at bounding box center [33, 174] width 61 height 7
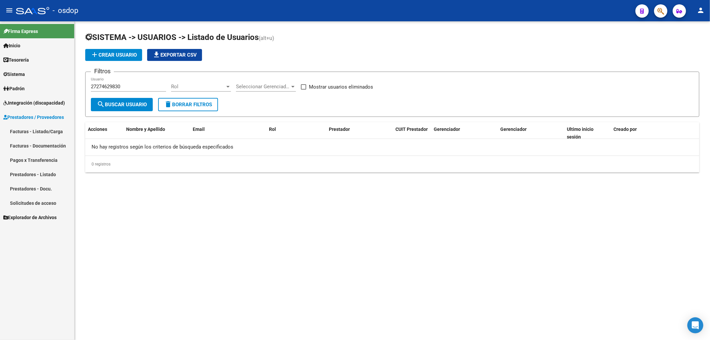
click at [40, 174] on link "Prestadores - Listado" at bounding box center [37, 174] width 74 height 14
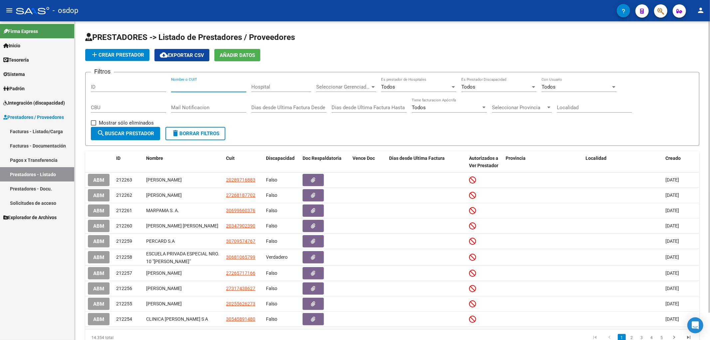
click at [172, 87] on input "Nombre o CUIT" at bounding box center [208, 87] width 75 height 6
paste input "27274629830"
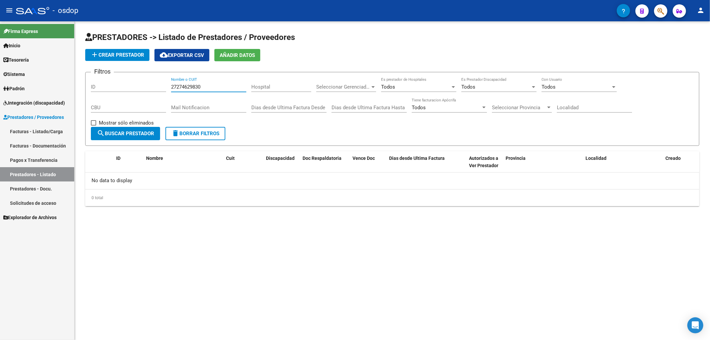
type input "27274629830"
click at [12, 75] on span "Sistema" at bounding box center [14, 74] width 22 height 7
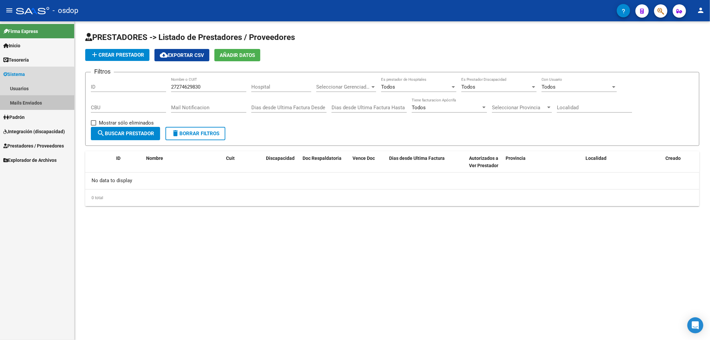
click at [23, 102] on link "Mails Enviados" at bounding box center [37, 102] width 74 height 14
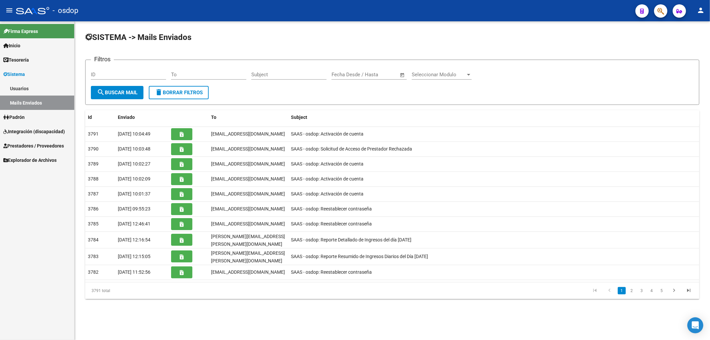
click at [172, 75] on input "To" at bounding box center [208, 75] width 75 height 6
paste input "sandraformia2018@gmail.com"
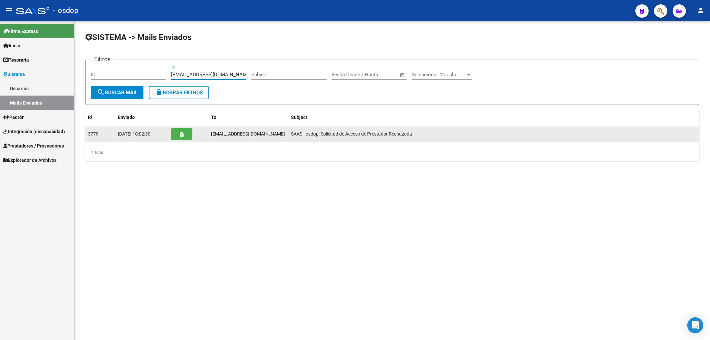
type input "sandraformia2018@gmail.com"
click at [181, 134] on icon "button" at bounding box center [182, 134] width 4 height 5
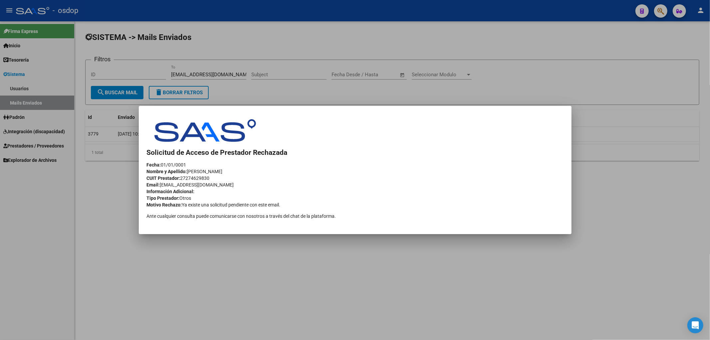
drag, startPoint x: 181, startPoint y: 177, endPoint x: 213, endPoint y: 177, distance: 32.6
click at [213, 177] on div "CUIT Prestador: 27274629830" at bounding box center [355, 178] width 417 height 7
copy div "27274629830"
click at [13, 88] on div at bounding box center [355, 170] width 710 height 340
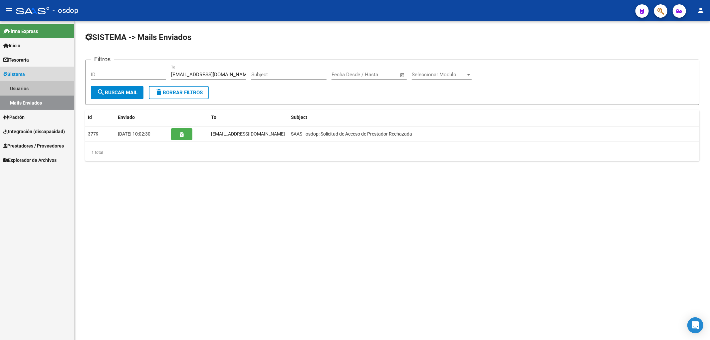
click at [19, 94] on link "Usuarios" at bounding box center [37, 88] width 74 height 14
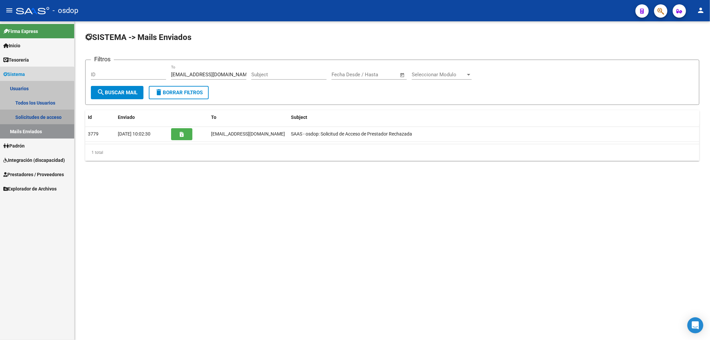
click at [29, 116] on link "Solicitudes de acceso" at bounding box center [37, 117] width 74 height 14
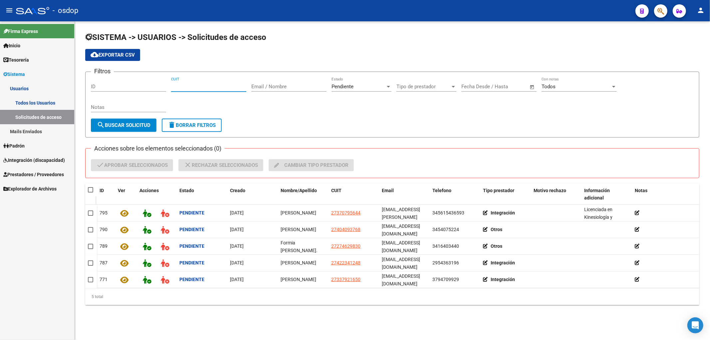
click at [171, 86] on input "CUIT" at bounding box center [208, 87] width 75 height 6
paste input "27-27462983-0"
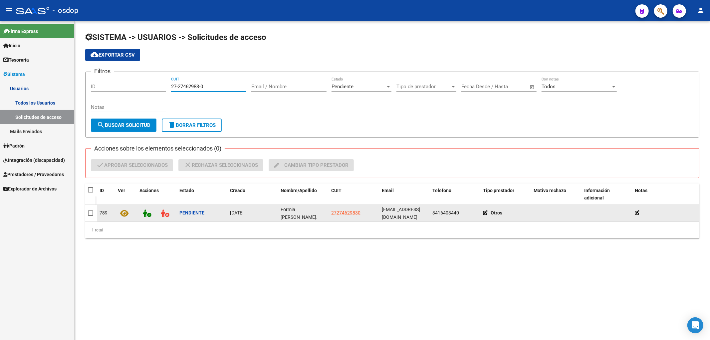
type input "27-27462983-0"
click at [484, 211] on icon at bounding box center [487, 212] width 8 height 5
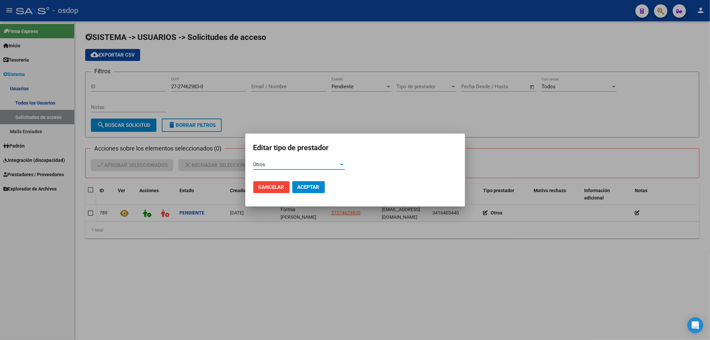
click at [262, 164] on span "Otros" at bounding box center [259, 164] width 12 height 6
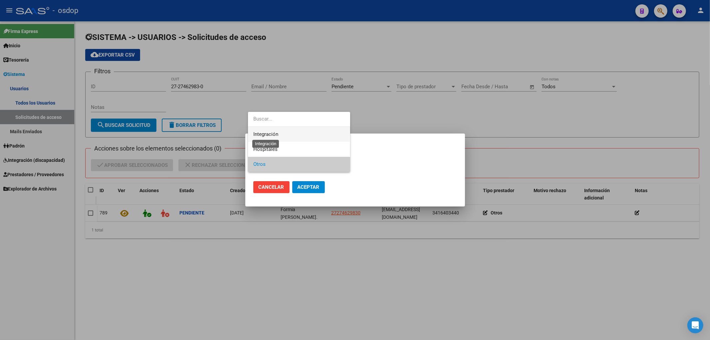
click at [258, 133] on span "Integración" at bounding box center [265, 134] width 25 height 6
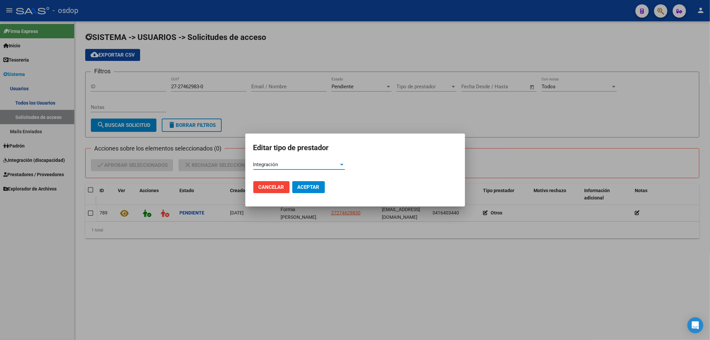
click at [299, 186] on span "Aceptar" at bounding box center [308, 187] width 22 height 6
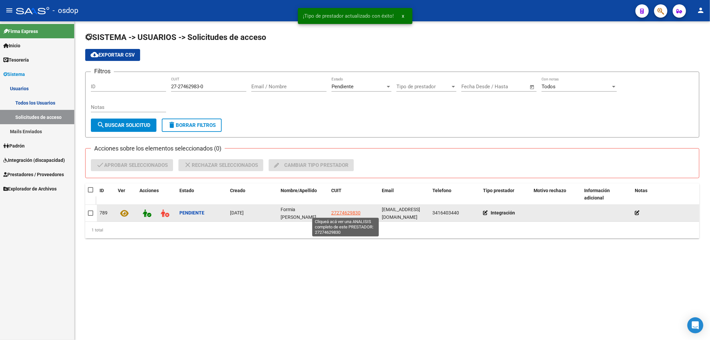
click at [337, 213] on span "27274629830" at bounding box center [345, 212] width 29 height 5
type textarea "27274629830"
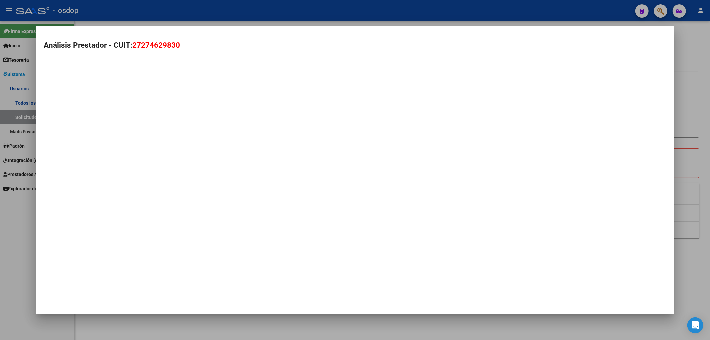
drag, startPoint x: 134, startPoint y: 43, endPoint x: 182, endPoint y: 44, distance: 48.2
click at [182, 44] on h2 "Análisis Prestador - CUIT: 27274629830" at bounding box center [355, 45] width 623 height 11
copy span "27274629830"
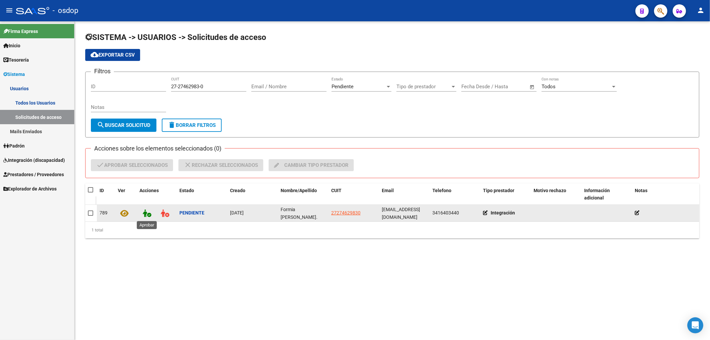
click at [145, 216] on icon at bounding box center [147, 213] width 8 height 8
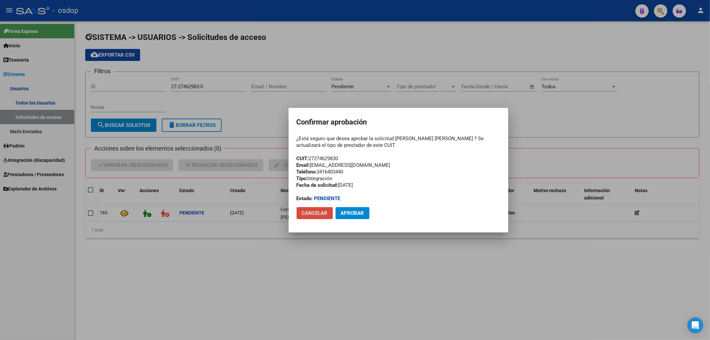
click at [314, 212] on span "Cancelar" at bounding box center [315, 213] width 26 height 6
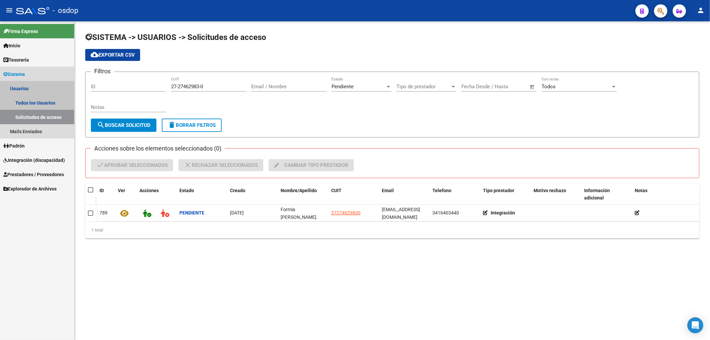
click at [31, 118] on link "Solicitudes de acceso" at bounding box center [37, 117] width 74 height 14
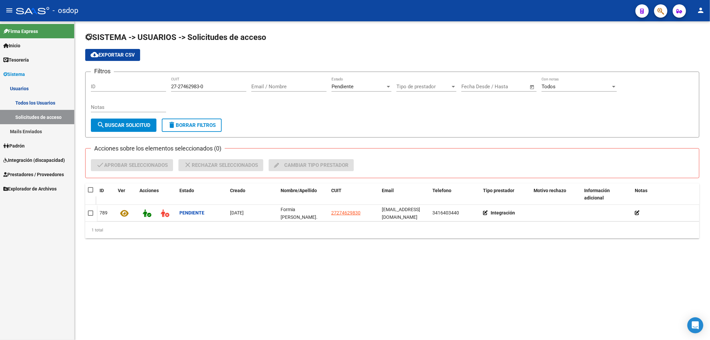
click at [190, 124] on span "delete Borrar Filtros" at bounding box center [192, 125] width 48 height 6
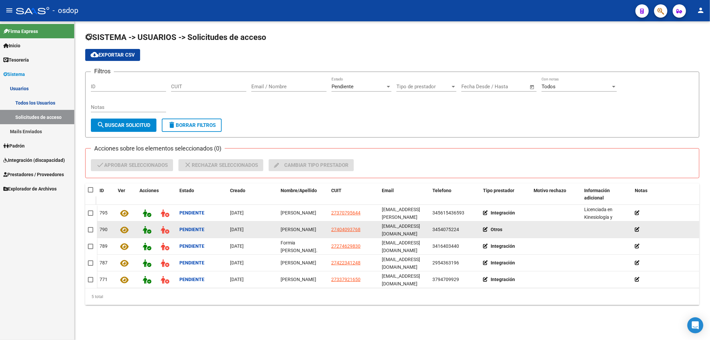
click at [484, 228] on icon at bounding box center [487, 229] width 8 height 5
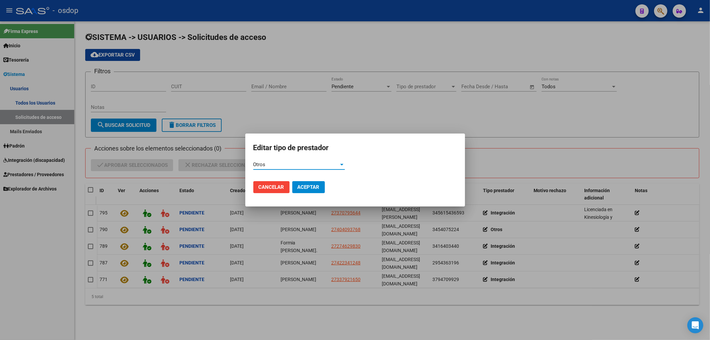
click at [275, 166] on div "Otros" at bounding box center [296, 164] width 86 height 6
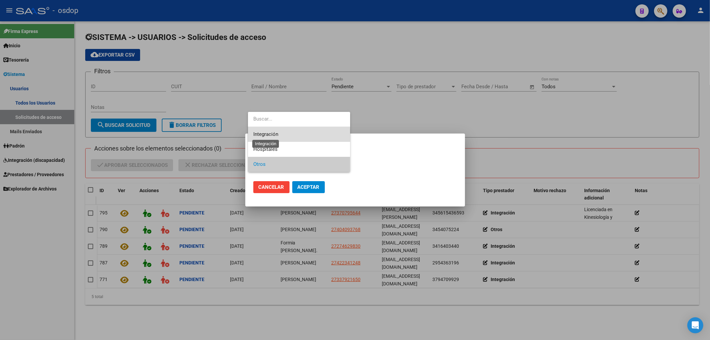
click at [271, 135] on span "Integración" at bounding box center [265, 134] width 25 height 6
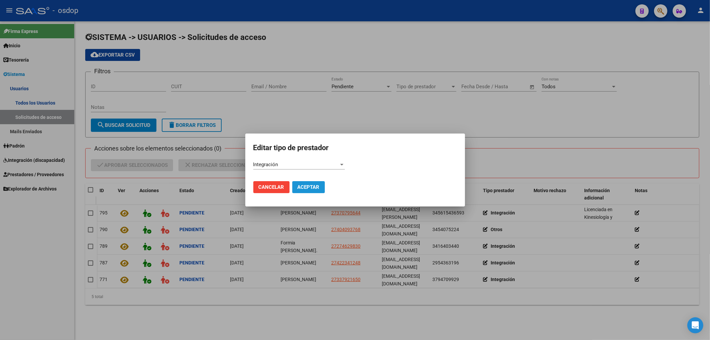
click at [307, 187] on span "Aceptar" at bounding box center [308, 187] width 22 height 6
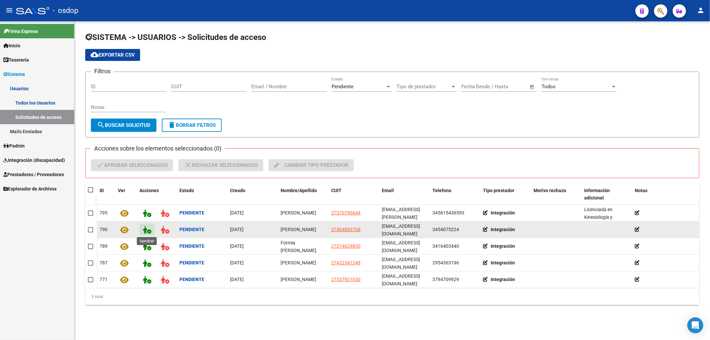
click at [144, 229] on icon at bounding box center [147, 230] width 8 height 8
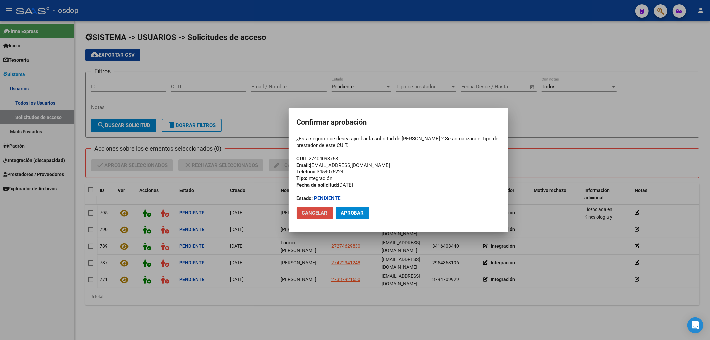
click at [313, 214] on span "Cancelar" at bounding box center [315, 213] width 26 height 6
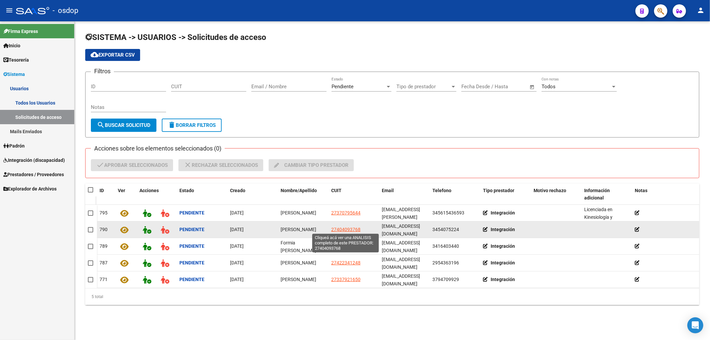
click at [344, 229] on span "27404093768" at bounding box center [345, 229] width 29 height 5
type textarea "27404093768"
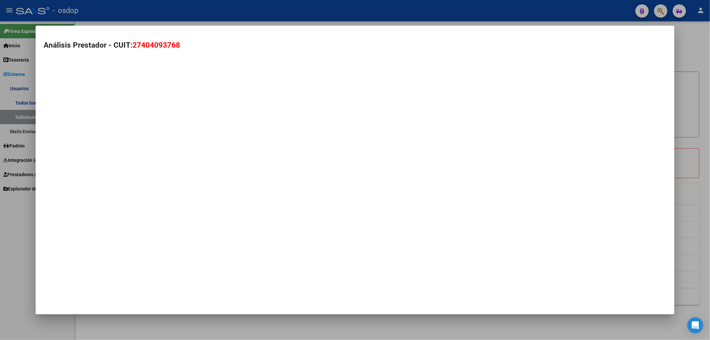
drag, startPoint x: 179, startPoint y: 45, endPoint x: 112, endPoint y: 45, distance: 67.2
click at [112, 45] on h2 "Análisis Prestador - CUIT: 27404093768" at bounding box center [355, 45] width 623 height 11
copy h2 "CUIT: 27404093768"
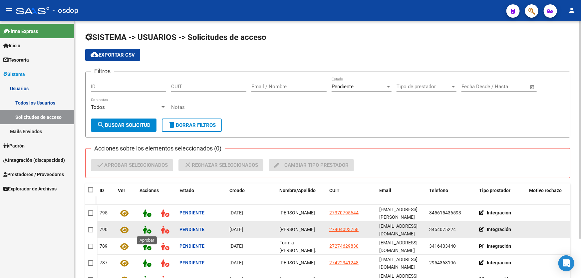
click at [146, 227] on icon at bounding box center [147, 230] width 8 height 8
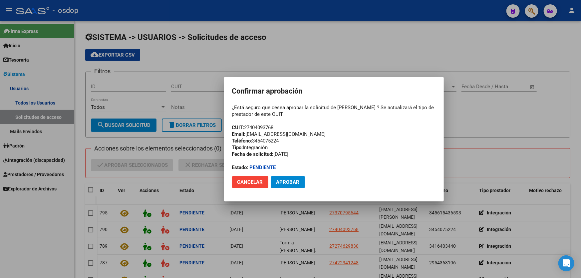
drag, startPoint x: 246, startPoint y: 125, endPoint x: 276, endPoint y: 126, distance: 30.3
click at [276, 126] on div "¿Está seguro que desea aprobar la solicitud de Luana Russo ? Se actualizará el …" at bounding box center [334, 137] width 204 height 67
copy div "27404093768"
click at [249, 180] on span "Cancelar" at bounding box center [250, 182] width 26 height 6
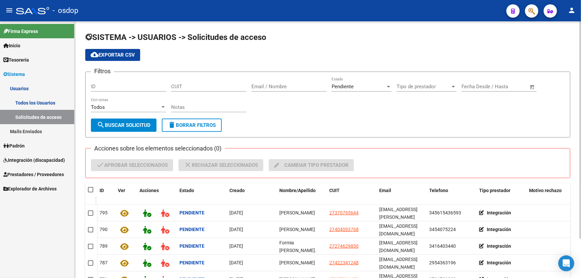
click at [447, 30] on div "SISTEMA -> USUARIOS -> Solicitudes de acceso cloud_download Exportar CSV Filtro…" at bounding box center [328, 173] width 506 height 305
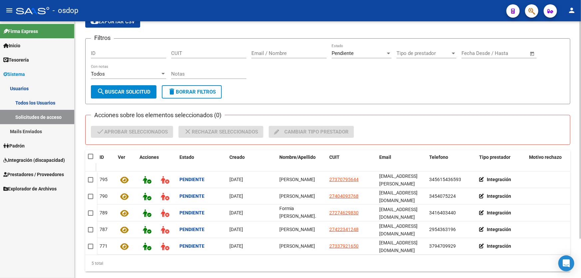
scroll to position [46, 0]
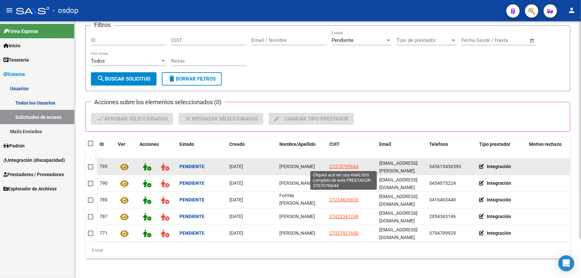
click at [337, 165] on span "27370795644" at bounding box center [343, 166] width 29 height 5
type textarea "27370795644"
click at [145, 164] on icon at bounding box center [147, 167] width 8 height 8
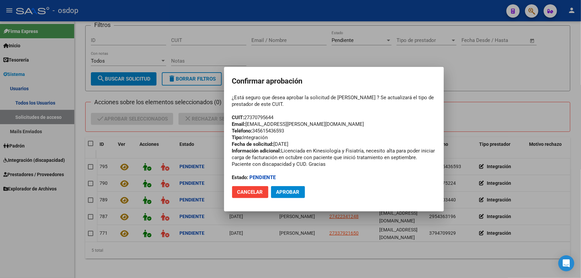
drag, startPoint x: 246, startPoint y: 117, endPoint x: 278, endPoint y: 116, distance: 32.6
click at [278, 116] on div "¿Está seguro que desea aprobar la solicitud de Ana Belén Salinas ? Se actualiza…" at bounding box center [334, 137] width 204 height 87
copy div "27370795644"
click at [248, 193] on span "Cancelar" at bounding box center [250, 192] width 26 height 6
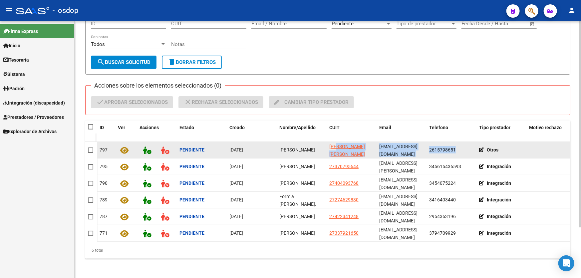
scroll to position [1, 0]
drag, startPoint x: 337, startPoint y: 145, endPoint x: 494, endPoint y: 152, distance: 156.9
click at [484, 152] on div "797 Pendiente [DATE] [PERSON_NAME] [PERSON_NAME] [PERSON_NAME][EMAIL_ADDRESS][D…" at bounding box center [395, 150] width 596 height 17
click at [482, 149] on icon at bounding box center [483, 149] width 8 height 5
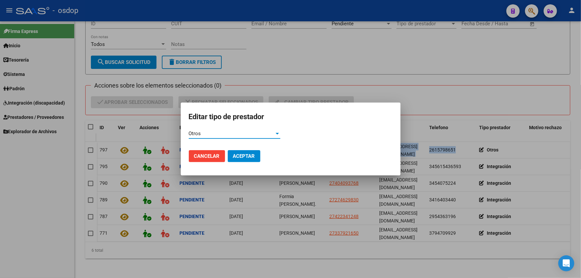
click at [232, 134] on div "Otros" at bounding box center [232, 133] width 86 height 6
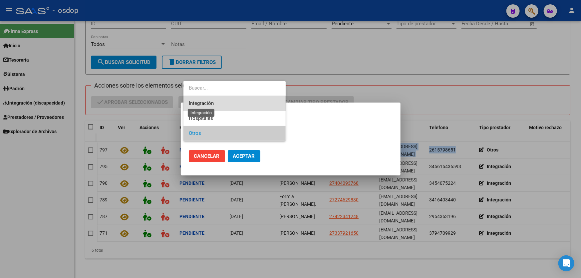
click at [195, 101] on span "Integración" at bounding box center [201, 103] width 25 height 6
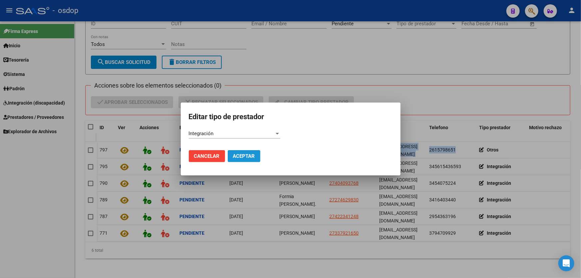
click at [238, 156] on span "Aceptar" at bounding box center [244, 156] width 22 height 6
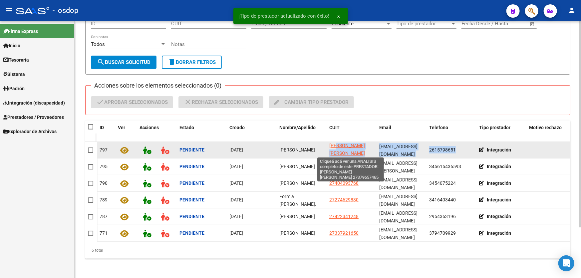
click at [338, 143] on span "CHINIGIOLI BRENDA MARIEL" at bounding box center [347, 149] width 36 height 13
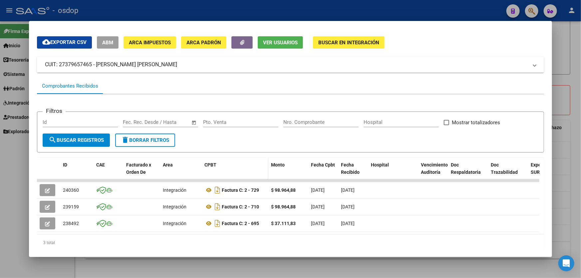
scroll to position [0, 0]
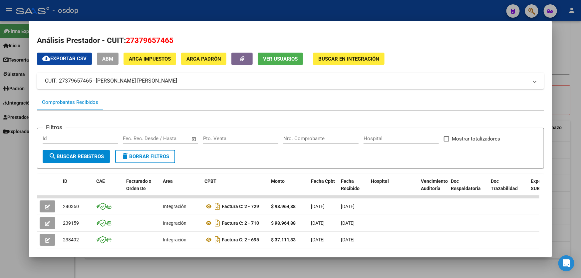
click at [271, 60] on span "Ver Usuarios" at bounding box center [280, 59] width 35 height 6
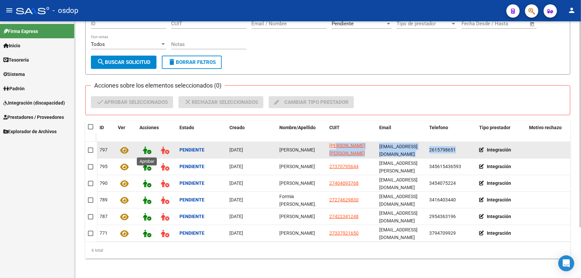
click at [147, 148] on icon at bounding box center [147, 150] width 8 height 8
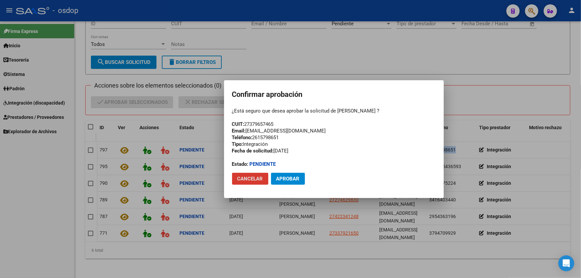
click at [283, 179] on span "Aprobar" at bounding box center [287, 179] width 23 height 6
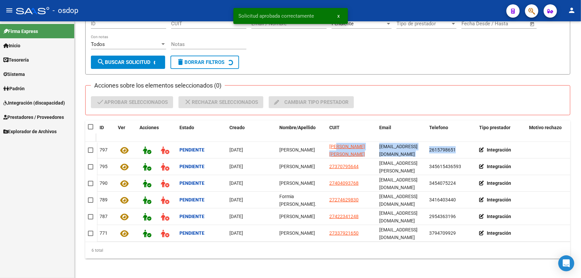
scroll to position [46, 0]
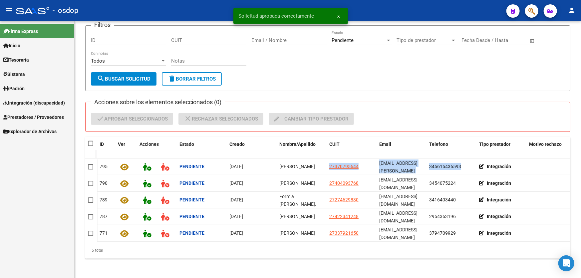
drag, startPoint x: 237, startPoint y: 14, endPoint x: 314, endPoint y: 16, distance: 77.9
click at [314, 16] on snack-bar-container "Solicitud aprobada correctamente x" at bounding box center [290, 16] width 114 height 16
copy span "Solicitud aprobada correctamente"
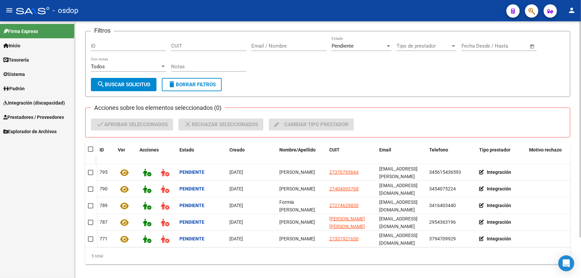
scroll to position [48, 0]
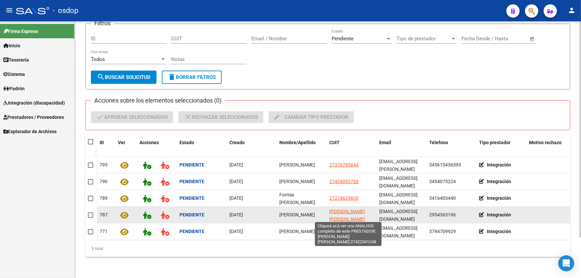
click at [340, 211] on span "[PERSON_NAME] [PERSON_NAME]" at bounding box center [347, 215] width 36 height 13
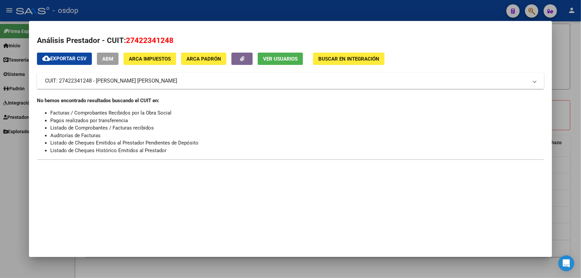
click at [272, 61] on span "Ver Usuarios" at bounding box center [280, 59] width 35 height 6
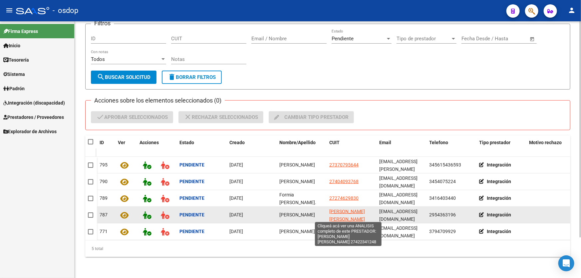
click at [344, 211] on span "[PERSON_NAME] [PERSON_NAME]" at bounding box center [347, 215] width 36 height 13
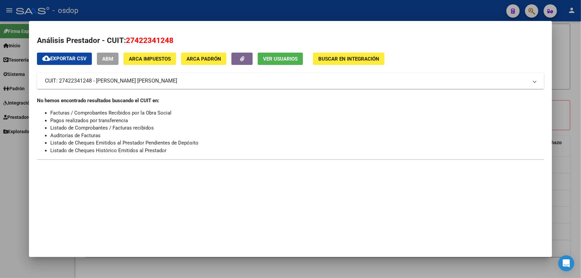
drag, startPoint x: 126, startPoint y: 40, endPoint x: 173, endPoint y: 39, distance: 46.9
click at [173, 39] on h2 "Análisis Prestador - CUIT: 27422341248" at bounding box center [290, 40] width 507 height 11
copy span "27422341248"
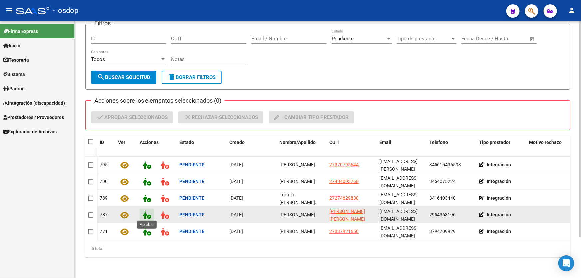
click at [143, 214] on icon at bounding box center [147, 215] width 8 height 8
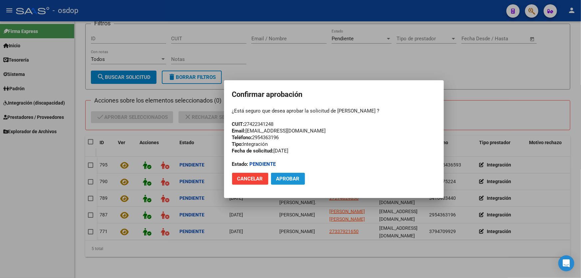
click at [280, 177] on span "Aprobar" at bounding box center [287, 179] width 23 height 6
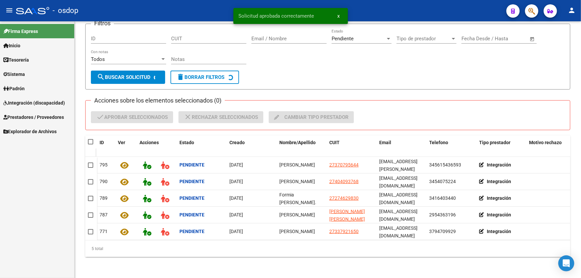
scroll to position [31, 0]
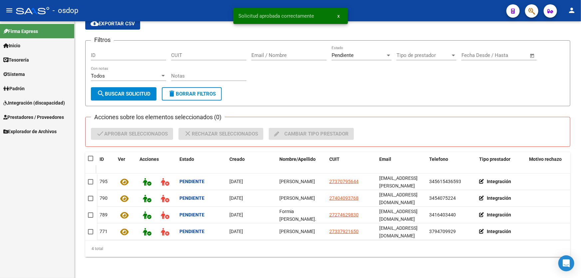
drag, startPoint x: 237, startPoint y: 15, endPoint x: 313, endPoint y: 18, distance: 75.9
click at [313, 18] on snack-bar-container "Solicitud aprobada correctamente x" at bounding box center [290, 16] width 114 height 16
copy span "Solicitud aprobada correctamente"
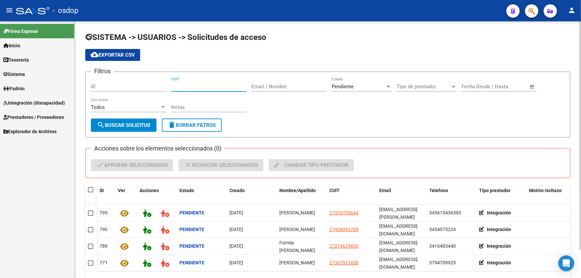
click at [172, 86] on input "CUIT" at bounding box center [208, 87] width 75 height 6
paste input "27-35288872-4"
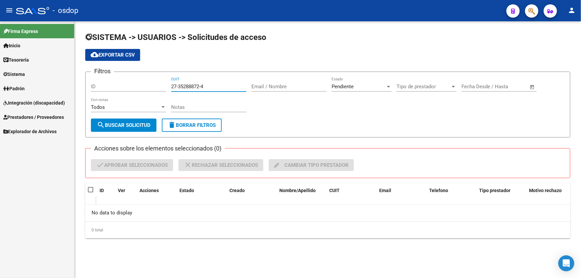
type input "27-35288872-4"
click at [15, 76] on span "Sistema" at bounding box center [14, 74] width 22 height 7
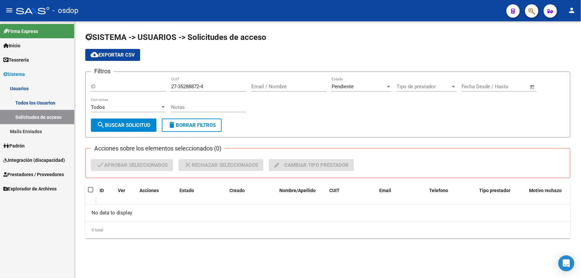
click at [26, 90] on link "Usuarios" at bounding box center [37, 88] width 74 height 14
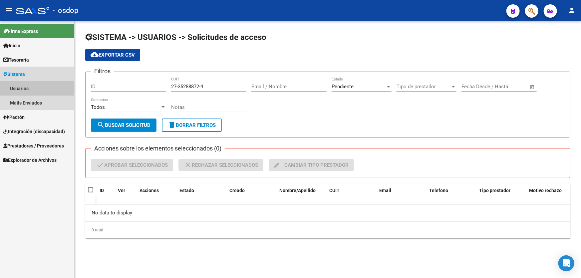
click at [23, 87] on link "Usuarios" at bounding box center [37, 88] width 74 height 14
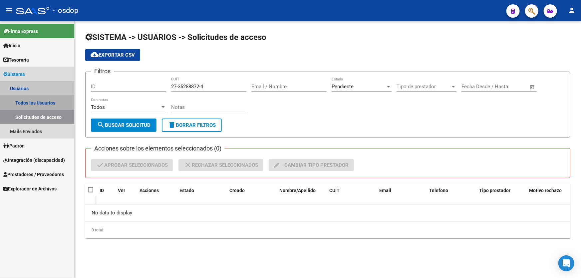
click at [32, 101] on link "Todos los Usuarios" at bounding box center [37, 102] width 74 height 14
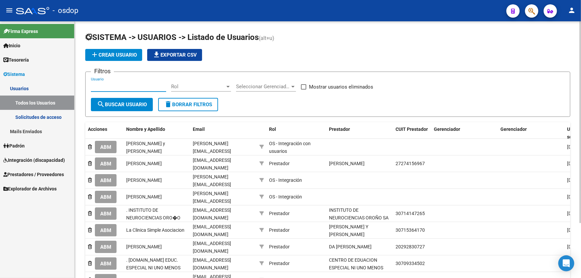
click at [91, 85] on input "Usuario" at bounding box center [128, 87] width 75 height 6
paste input "27352888724"
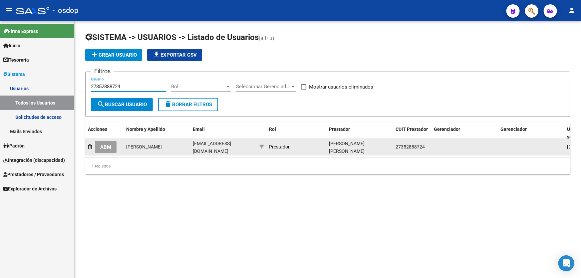
type input "27352888724"
click at [105, 145] on span "ABM" at bounding box center [105, 147] width 11 height 6
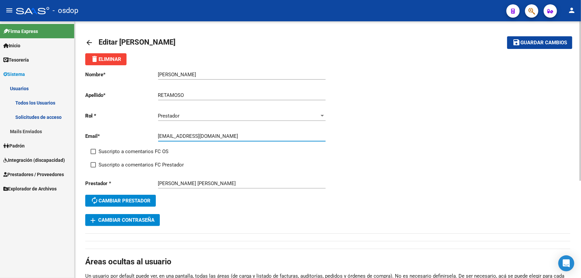
drag, startPoint x: 223, startPoint y: 136, endPoint x: 158, endPoint y: 136, distance: 64.5
click at [158, 136] on input "anitacolombo03@gmail.com" at bounding box center [241, 136] width 167 height 6
paste input "maribelretamoso27"
type input "maribelretamoso27@gmail.com"
click at [531, 45] on span "Guardar cambios" at bounding box center [543, 43] width 47 height 6
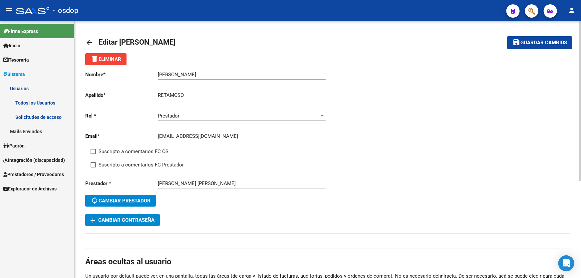
click at [89, 41] on mat-icon "arrow_back" at bounding box center [89, 43] width 8 height 8
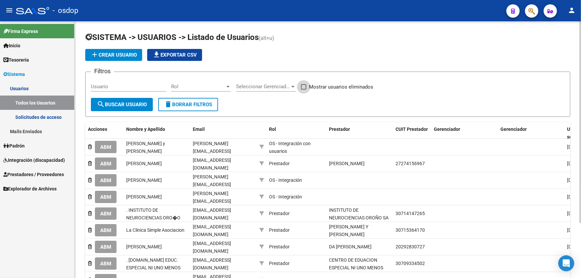
click at [303, 87] on span at bounding box center [303, 86] width 5 height 5
click at [303, 89] on input "Mostrar usuarios eliminados" at bounding box center [303, 89] width 0 height 0
checkbox input "true"
click at [92, 85] on input "Usuario" at bounding box center [128, 87] width 75 height 6
paste input "27352888724"
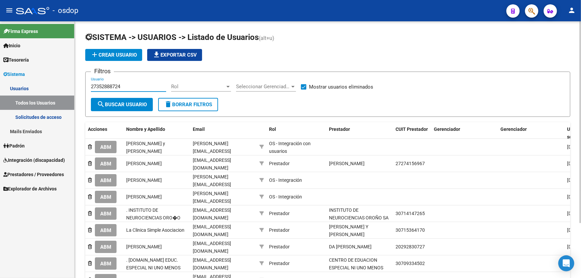
type input "27352888724"
click at [124, 102] on span "search Buscar Usuario" at bounding box center [122, 104] width 50 height 6
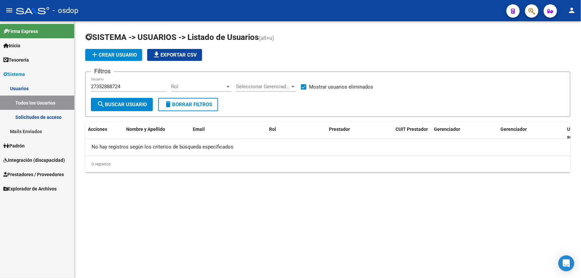
click at [113, 101] on span "search Buscar Usuario" at bounding box center [122, 104] width 50 height 6
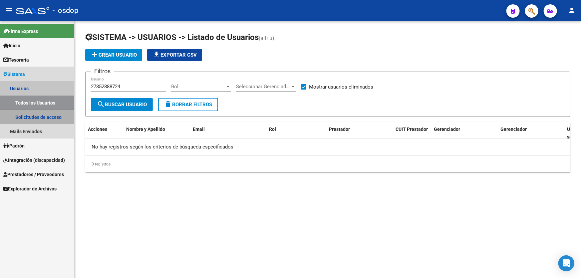
click at [29, 116] on link "Solicitudes de acceso" at bounding box center [37, 117] width 74 height 14
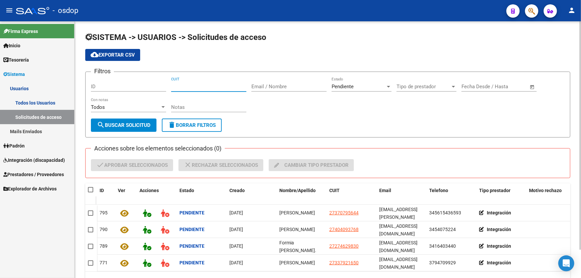
click at [173, 86] on input "CUIT" at bounding box center [208, 87] width 75 height 6
paste input "27-35288872-4"
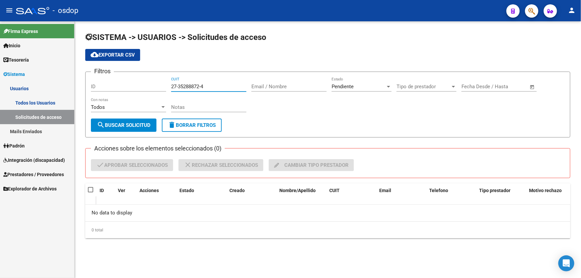
type input "27-35288872-4"
click at [33, 176] on span "Prestadores / Proveedores" at bounding box center [33, 174] width 61 height 7
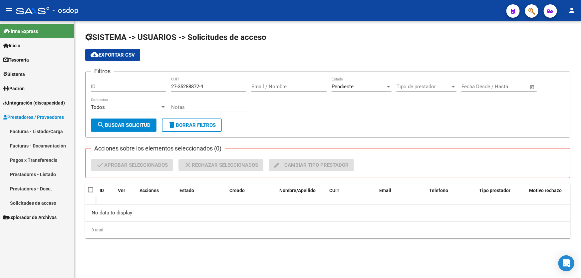
click at [42, 177] on link "Prestadores - Listado" at bounding box center [37, 174] width 74 height 14
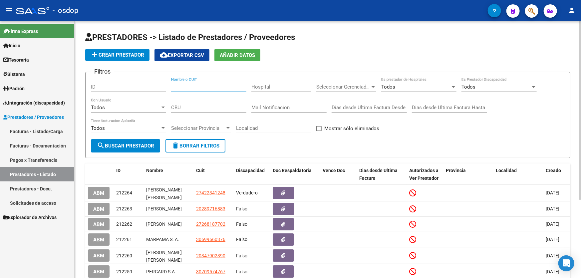
click at [172, 86] on input "Nombre o CUIT" at bounding box center [208, 87] width 75 height 6
paste input "27352888724"
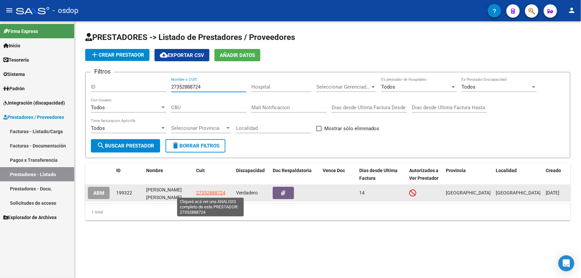
type input "27352888724"
click at [208, 191] on span "27352888724" at bounding box center [210, 192] width 29 height 5
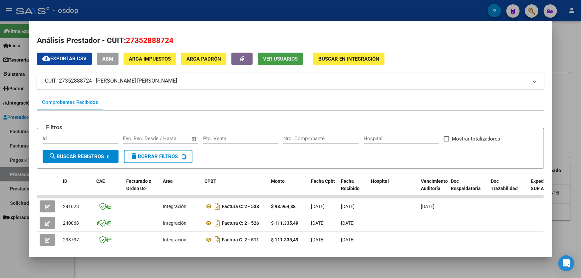
click at [277, 62] on button "Ver Usuarios" at bounding box center [280, 59] width 45 height 12
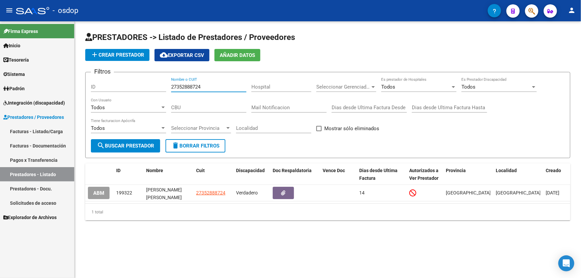
drag, startPoint x: 203, startPoint y: 85, endPoint x: 140, endPoint y: 85, distance: 62.9
click at [156, 87] on div "Filtros ID 27352888724 Nombre o CUIT Hospital Seleccionar Gerenciador Seleccion…" at bounding box center [327, 109] width 473 height 62
click at [93, 85] on input "ID" at bounding box center [128, 87] width 75 height 6
click at [178, 88] on input "Nombre o CUIT" at bounding box center [208, 87] width 75 height 6
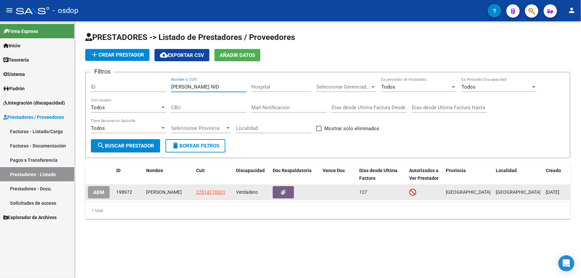
type input "GARCIA NID"
click at [97, 193] on span "ABM" at bounding box center [98, 192] width 11 height 6
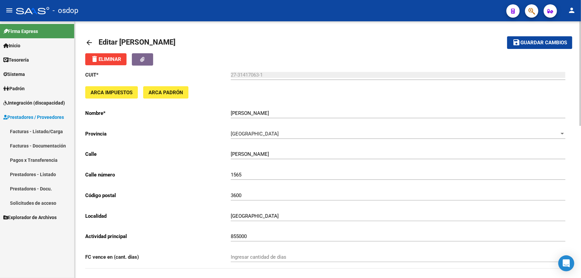
click at [86, 40] on mat-icon "arrow_back" at bounding box center [89, 43] width 8 height 8
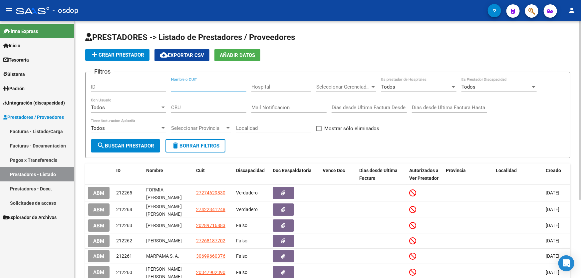
click at [172, 85] on input "Nombre o CUIT" at bounding box center [208, 87] width 75 height 6
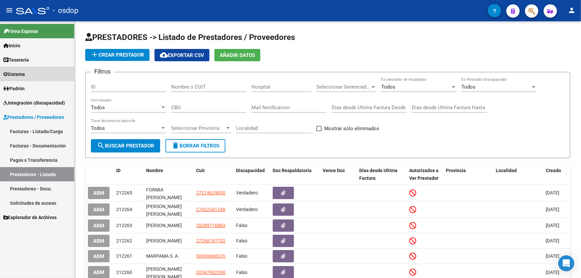
click at [19, 74] on span "Sistema" at bounding box center [14, 74] width 22 height 7
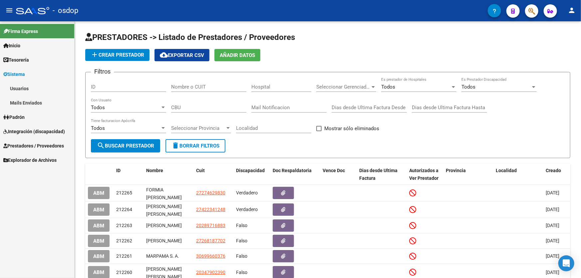
click at [20, 87] on link "Usuarios" at bounding box center [37, 88] width 74 height 14
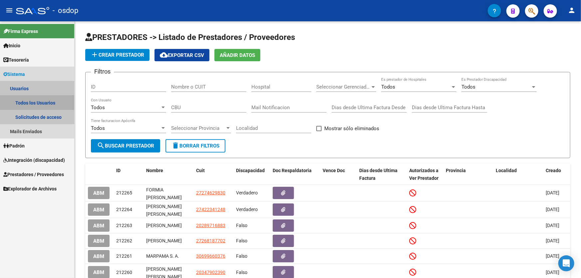
click at [30, 102] on link "Todos los Usuarios" at bounding box center [37, 102] width 74 height 14
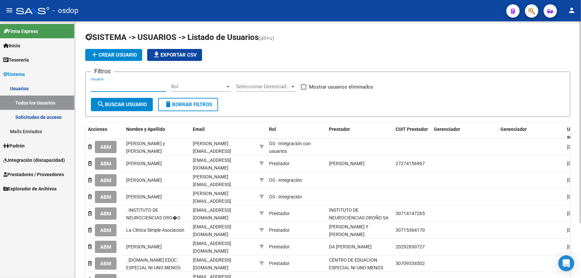
click at [91, 84] on input "Usuario" at bounding box center [128, 87] width 75 height 6
type input "GARCIA NIDI"
drag, startPoint x: 303, startPoint y: 87, endPoint x: 290, endPoint y: 85, distance: 12.8
click at [303, 87] on span at bounding box center [303, 86] width 5 height 5
click at [303, 89] on input "Mostrar usuarios eliminados" at bounding box center [303, 89] width 0 height 0
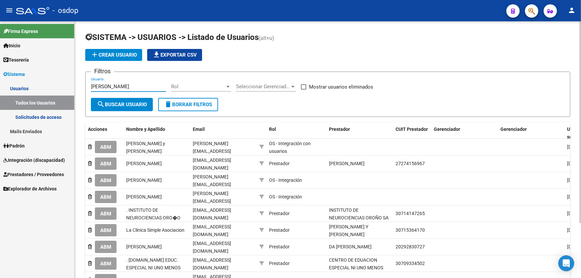
checkbox input "true"
click at [118, 104] on span "search Buscar Usuario" at bounding box center [122, 104] width 50 height 6
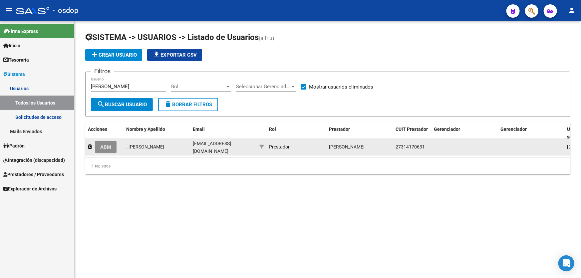
click at [110, 147] on span "ABM" at bounding box center [105, 147] width 11 height 6
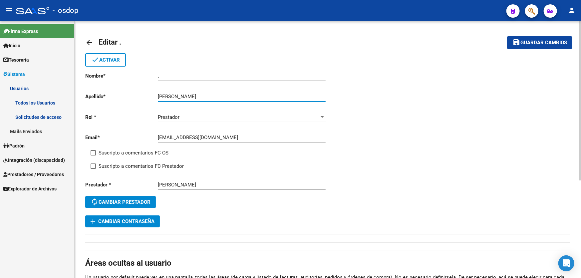
drag, startPoint x: 177, startPoint y: 95, endPoint x: 221, endPoint y: 95, distance: 43.9
click at [221, 95] on input "GARCIA NIDIA MARISEL" at bounding box center [241, 96] width 167 height 6
type input "GARCIA"
drag, startPoint x: 165, startPoint y: 77, endPoint x: 140, endPoint y: 78, distance: 25.0
click at [140, 78] on app-form-text-field "Nombre * . Ingresar nombre" at bounding box center [205, 76] width 240 height 6
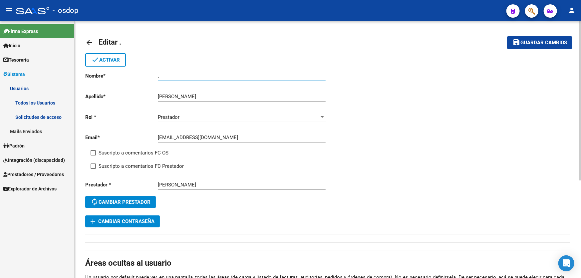
paste input "NIDIA MARISEL"
type input "NIDIA MARISEL"
drag, startPoint x: 235, startPoint y: 137, endPoint x: 157, endPoint y: 135, distance: 77.6
click at [158, 135] on input "maribelretamoso27@gmail.com" at bounding box center [241, 137] width 167 height 6
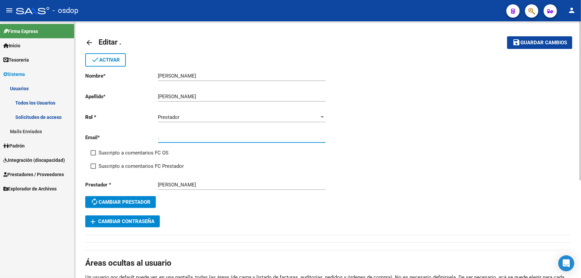
type input "."
click at [539, 44] on span "Guardar cambios" at bounding box center [543, 43] width 47 height 6
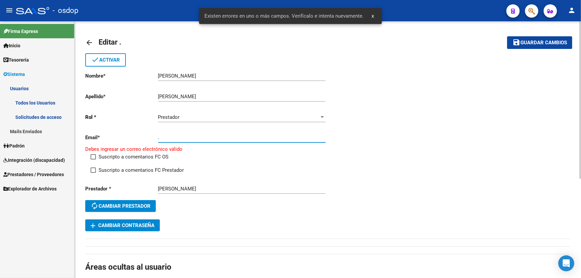
click at [161, 137] on input "." at bounding box center [241, 137] width 167 height 6
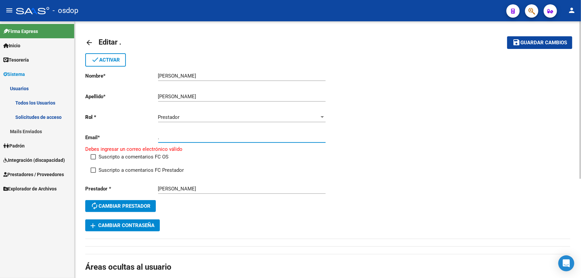
drag, startPoint x: 161, startPoint y: 137, endPoint x: 152, endPoint y: 137, distance: 9.0
click at [152, 137] on app-form-text-field "Email * . Ingresar email Debes ingresar un correo electrónico válido" at bounding box center [206, 143] width 243 height 18
click at [525, 41] on span "Guardar cambios" at bounding box center [543, 43] width 47 height 6
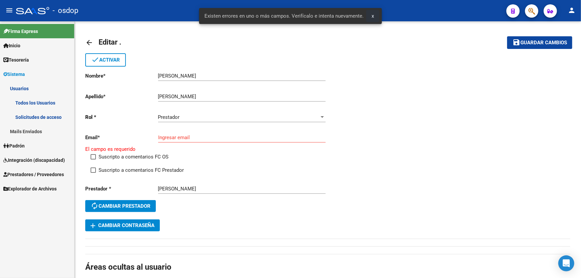
click at [372, 16] on span "x" at bounding box center [372, 16] width 2 height 6
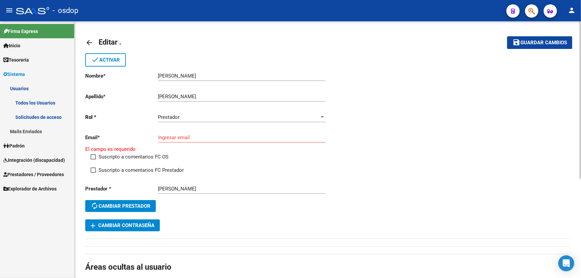
click at [89, 41] on mat-icon "arrow_back" at bounding box center [89, 43] width 8 height 8
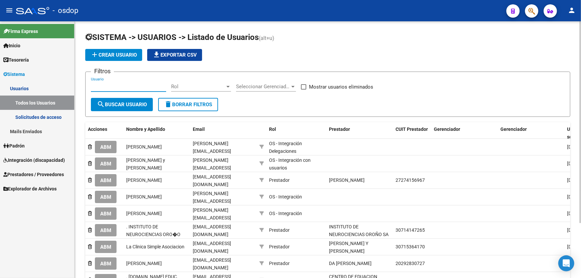
click at [95, 85] on input "Usuario" at bounding box center [128, 87] width 75 height 6
click at [132, 102] on span "search Buscar Usuario" at bounding box center [122, 104] width 50 height 6
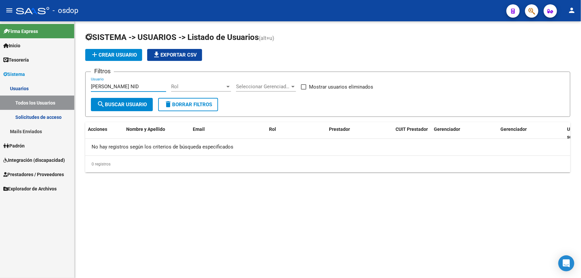
click at [118, 86] on input "GARCIA NID" at bounding box center [128, 87] width 75 height 6
drag, startPoint x: 129, startPoint y: 87, endPoint x: 72, endPoint y: 83, distance: 56.7
click at [72, 83] on mat-sidenav-container "Firma Express Inicio Calendario SSS Instructivos Contacto OS Tesorería Extracto…" at bounding box center [290, 149] width 581 height 257
click at [109, 84] on input "GARCIA NIDIA" at bounding box center [128, 87] width 75 height 6
drag, startPoint x: 109, startPoint y: 85, endPoint x: 73, endPoint y: 87, distance: 36.3
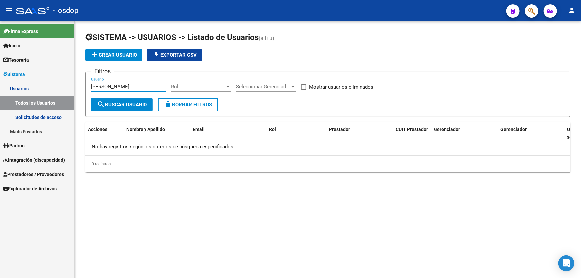
click at [73, 87] on mat-sidenav-container "Firma Express Inicio Calendario SSS Instructivos Contacto OS Tesorería Extracto…" at bounding box center [290, 149] width 581 height 257
type input "NIDIA"
click at [305, 84] on span at bounding box center [303, 86] width 5 height 5
click at [303, 89] on input "Mostrar usuarios eliminados" at bounding box center [303, 89] width 0 height 0
checkbox input "true"
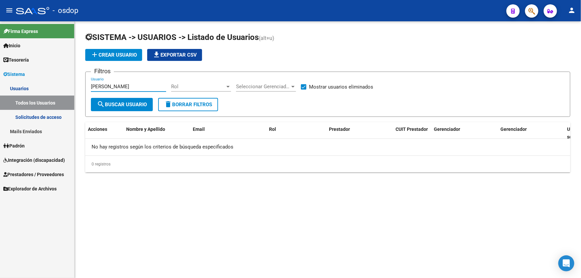
click at [115, 85] on input "NIDIA" at bounding box center [128, 87] width 75 height 6
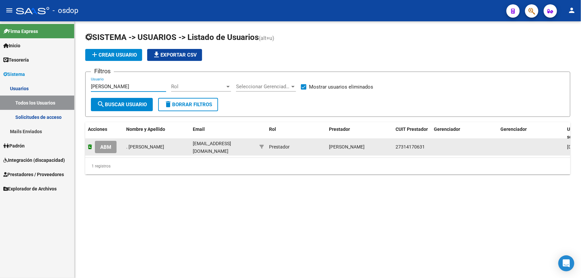
type input "NIDIA MARISEL"
click at [89, 147] on icon at bounding box center [90, 146] width 4 height 5
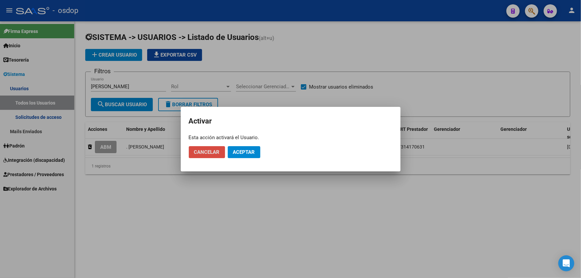
click at [205, 157] on button "Cancelar" at bounding box center [207, 152] width 36 height 12
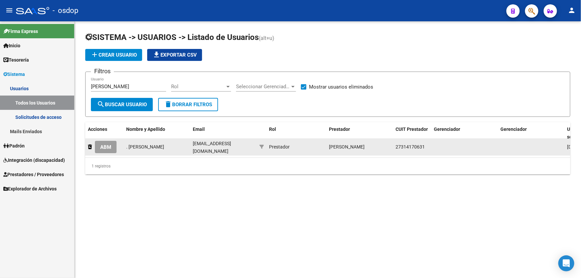
click at [104, 146] on span "ABM" at bounding box center [105, 147] width 11 height 6
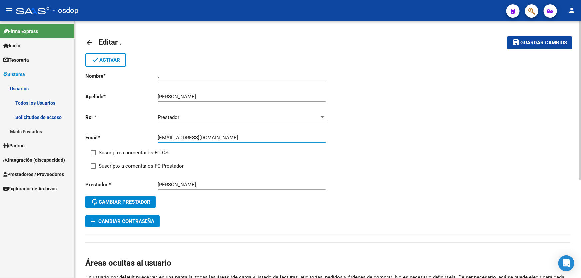
drag, startPoint x: 202, startPoint y: 136, endPoint x: 139, endPoint y: 136, distance: 62.6
click at [139, 136] on app-form-text-field "Email * maribelretamoso27@gmail.com Ingresar email" at bounding box center [205, 137] width 240 height 6
drag, startPoint x: 217, startPoint y: 137, endPoint x: 213, endPoint y: 137, distance: 4.0
click at [213, 137] on input "g@gmail.comarcia.nidi" at bounding box center [241, 137] width 167 height 6
type input "g@gmail.comarcia.nidi"
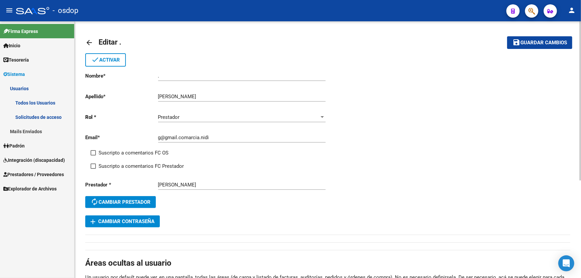
click at [88, 41] on mat-icon "arrow_back" at bounding box center [89, 43] width 8 height 8
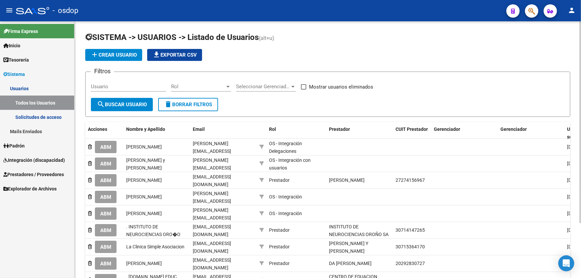
click at [101, 86] on input "Usuario" at bounding box center [128, 87] width 75 height 6
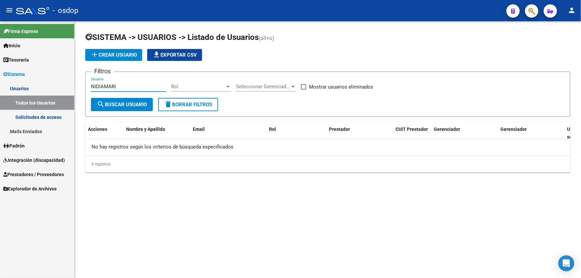
click at [105, 84] on input "NIDIAMARI" at bounding box center [128, 87] width 75 height 6
click at [107, 103] on span "search Buscar Usuario" at bounding box center [122, 104] width 50 height 6
click at [121, 85] on input "NIDIA MARI" at bounding box center [128, 87] width 75 height 6
type input "NIDIA MARISE"
click at [129, 104] on span "search Buscar Usuario" at bounding box center [122, 104] width 50 height 6
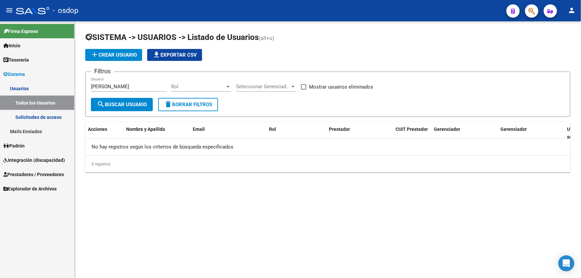
click at [304, 87] on span at bounding box center [303, 86] width 5 height 5
click at [303, 89] on input "Mostrar usuarios eliminados" at bounding box center [303, 89] width 0 height 0
checkbox input "true"
click at [139, 102] on span "search Buscar Usuario" at bounding box center [122, 104] width 50 height 6
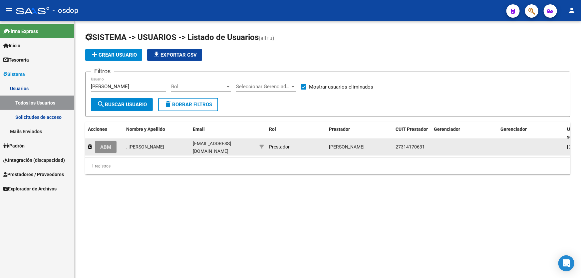
click at [110, 146] on span "ABM" at bounding box center [105, 147] width 11 height 6
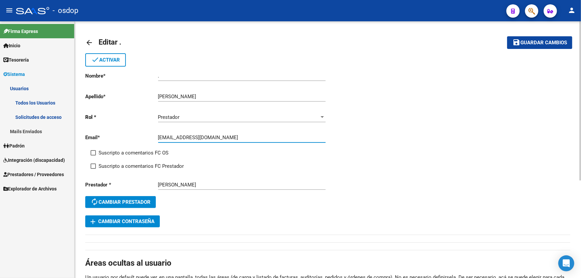
drag, startPoint x: 200, startPoint y: 136, endPoint x: 196, endPoint y: 136, distance: 4.0
click at [196, 136] on input "maribelretamoso27@gmail.com" at bounding box center [241, 137] width 167 height 6
type input "maribelretamoso@gmail.com"
click at [534, 44] on span "Guardar cambios" at bounding box center [543, 43] width 47 height 6
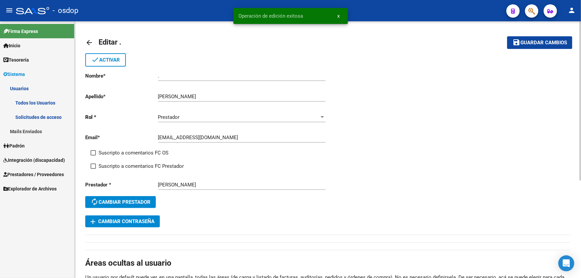
click at [88, 42] on mat-icon "arrow_back" at bounding box center [89, 43] width 8 height 8
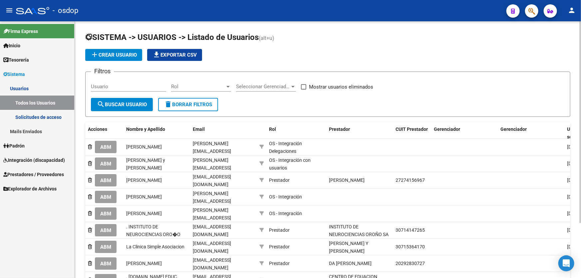
click at [93, 84] on input "Usuario" at bounding box center [128, 87] width 75 height 6
paste input "27352888724"
type input "27352888724"
click at [128, 101] on span "search Buscar Usuario" at bounding box center [122, 104] width 50 height 6
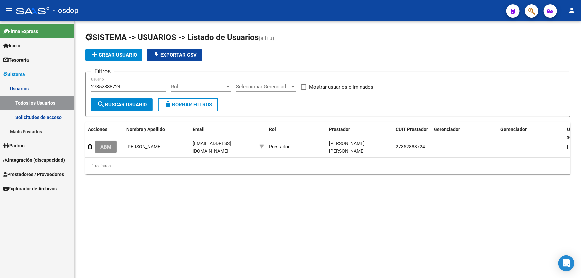
click at [104, 149] on button "ABM" at bounding box center [106, 147] width 22 height 12
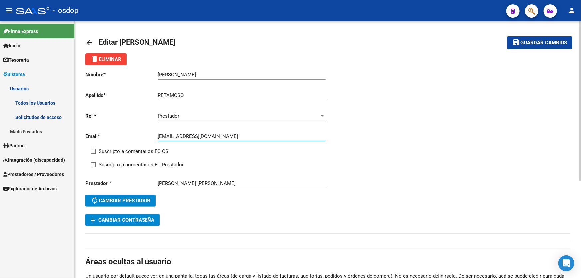
drag, startPoint x: 229, startPoint y: 137, endPoint x: 144, endPoint y: 135, distance: 85.2
click at [144, 135] on app-form-text-field "Email * anitacolombo03@gmail.com Ingresar email" at bounding box center [205, 136] width 240 height 6
paste input "maribelretamoso27"
type input "maribelretamoso27@gmail.com"
click at [524, 42] on span "Guardar cambios" at bounding box center [543, 43] width 47 height 6
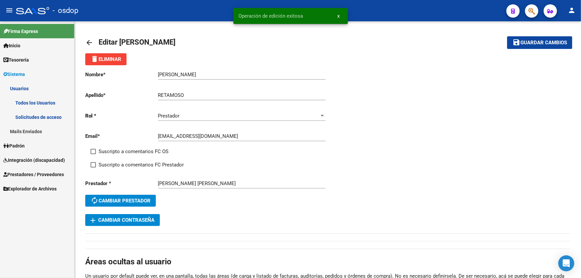
drag, startPoint x: 238, startPoint y: 16, endPoint x: 303, endPoint y: 17, distance: 64.9
click at [303, 17] on simple-snack-bar "Operación de edición exitosa x" at bounding box center [291, 16] width 104 height 7
copy span "Operación de edición exitosa"
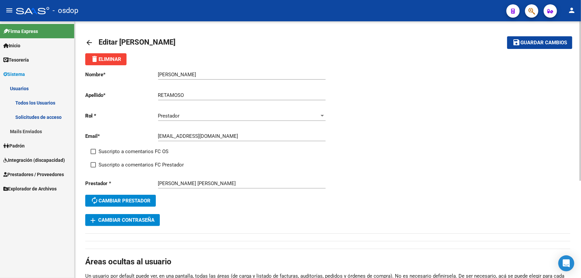
click at [87, 41] on mat-icon "arrow_back" at bounding box center [89, 43] width 8 height 8
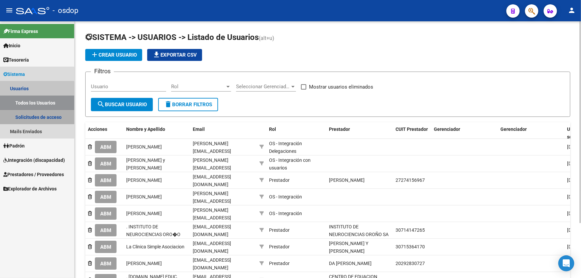
click at [29, 117] on link "Solicitudes de acceso" at bounding box center [37, 117] width 74 height 14
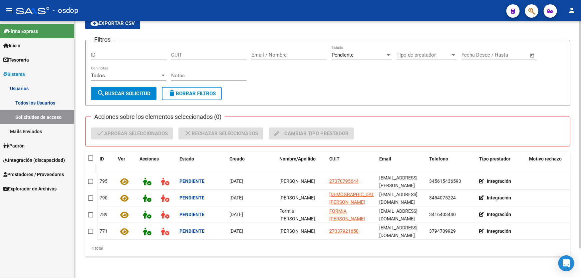
scroll to position [33, 0]
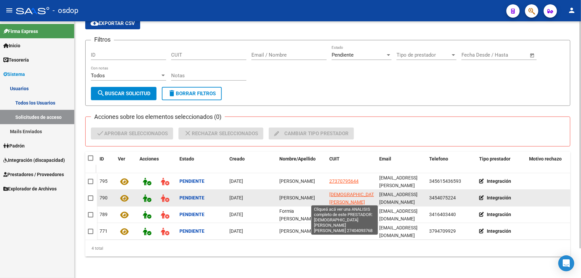
click at [336, 192] on span "RUSSO LUANA AGOSTINA" at bounding box center [353, 202] width 49 height 21
type textarea "27404093768"
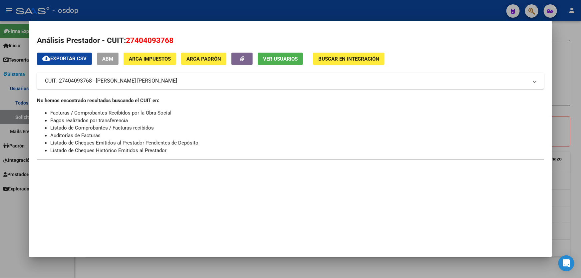
click at [270, 60] on span "Ver Usuarios" at bounding box center [280, 59] width 35 height 6
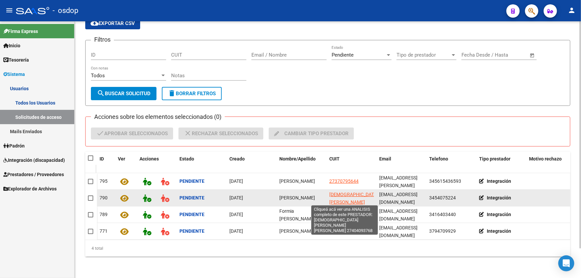
click at [336, 193] on span "RUSSO LUANA AGOSTINA" at bounding box center [353, 202] width 49 height 21
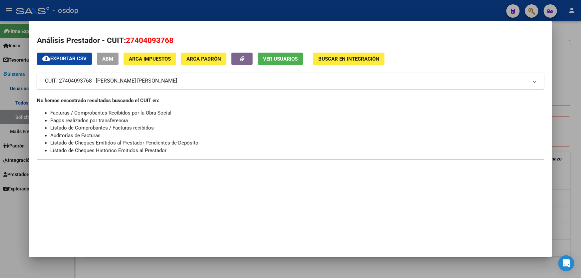
drag, startPoint x: 126, startPoint y: 41, endPoint x: 173, endPoint y: 40, distance: 46.9
click at [173, 40] on h2 "Análisis Prestador - CUIT: 27404093768" at bounding box center [290, 40] width 507 height 11
copy span "27404093768"
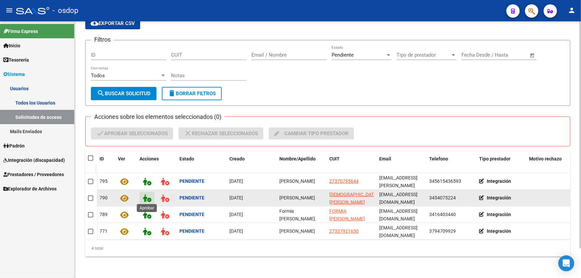
click at [145, 196] on icon at bounding box center [147, 198] width 8 height 8
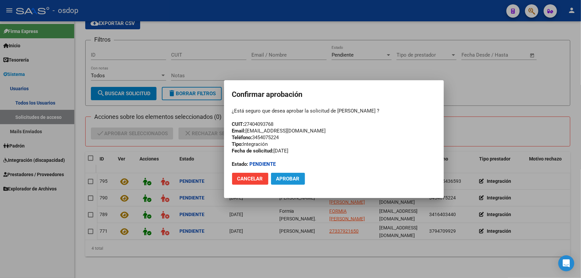
click at [286, 178] on span "Aprobar" at bounding box center [287, 179] width 23 height 6
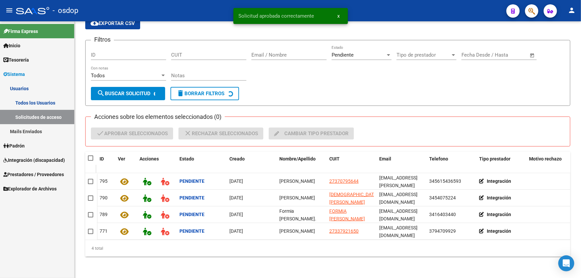
scroll to position [16, 0]
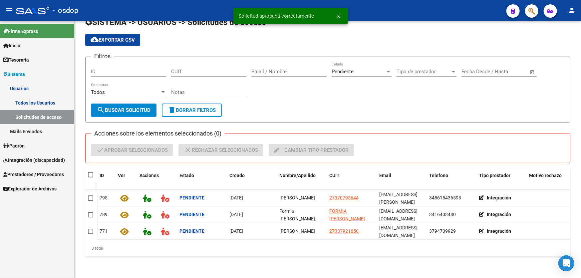
drag, startPoint x: 238, startPoint y: 16, endPoint x: 312, endPoint y: 17, distance: 74.2
click at [312, 17] on span "Solicitud aprobada correctamente" at bounding box center [277, 16] width 76 height 7
copy span "Solicitud aprobada correctamente"
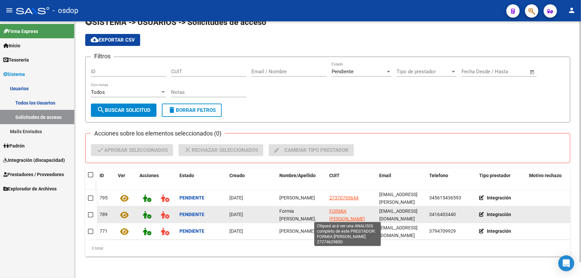
click at [339, 210] on span "FORMIA SANDRA LUCIANA" at bounding box center [347, 214] width 36 height 13
type textarea "27274629830"
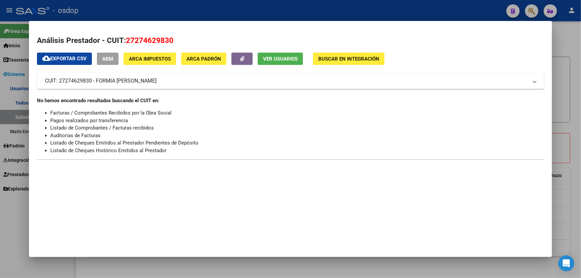
drag, startPoint x: 127, startPoint y: 40, endPoint x: 180, endPoint y: 40, distance: 52.6
click at [180, 40] on h2 "Análisis Prestador - CUIT: 27274629830" at bounding box center [290, 40] width 507 height 11
copy span "27274629830"
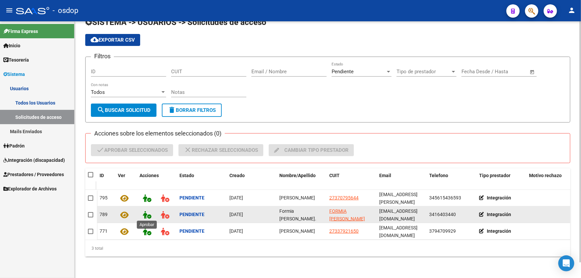
click at [145, 213] on icon at bounding box center [147, 215] width 8 height 8
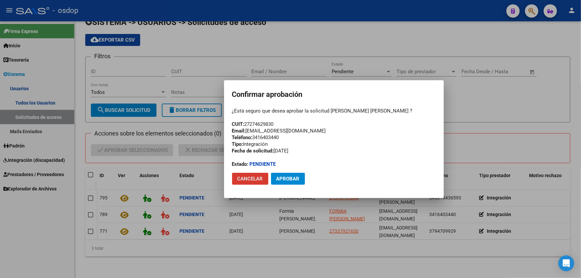
drag, startPoint x: 283, startPoint y: 180, endPoint x: 274, endPoint y: 169, distance: 13.5
click at [282, 179] on span "Aprobar" at bounding box center [287, 179] width 23 height 6
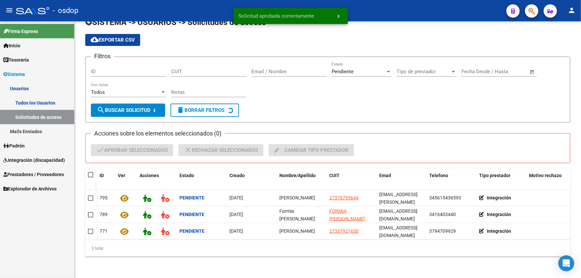
scroll to position [0, 0]
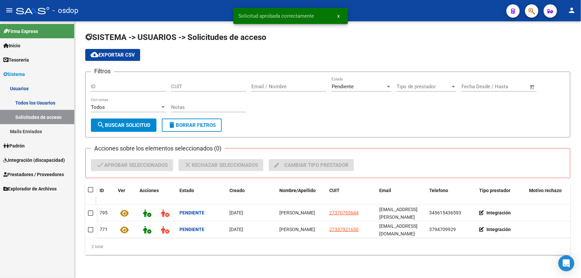
drag, startPoint x: 239, startPoint y: 15, endPoint x: 322, endPoint y: 16, distance: 83.8
click at [322, 16] on simple-snack-bar "Solicitud aprobada correctamente x" at bounding box center [291, 16] width 104 height 7
copy span "Solicitud aprobada correctamente"
